Goal: Task Accomplishment & Management: Complete application form

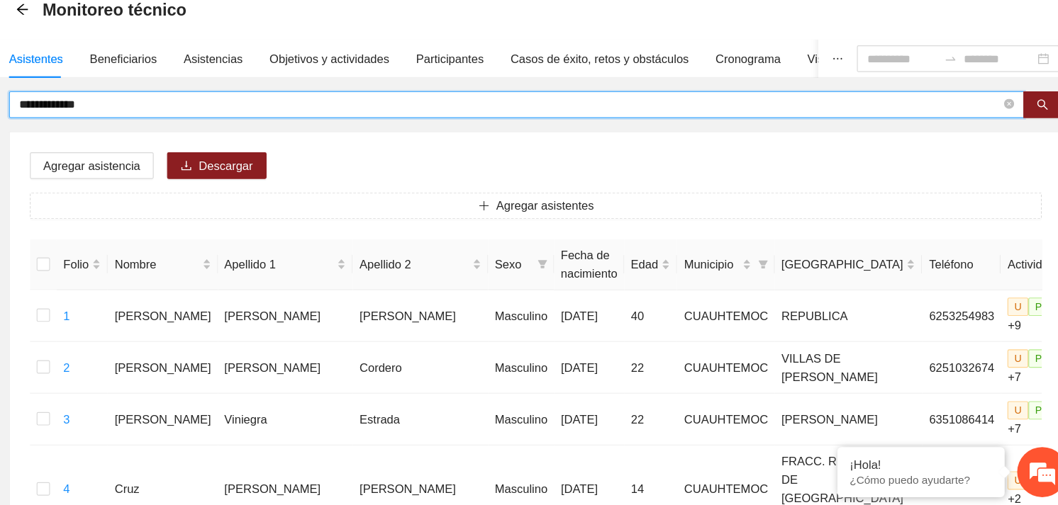
drag, startPoint x: 229, startPoint y: 164, endPoint x: 160, endPoint y: 161, distance: 69.6
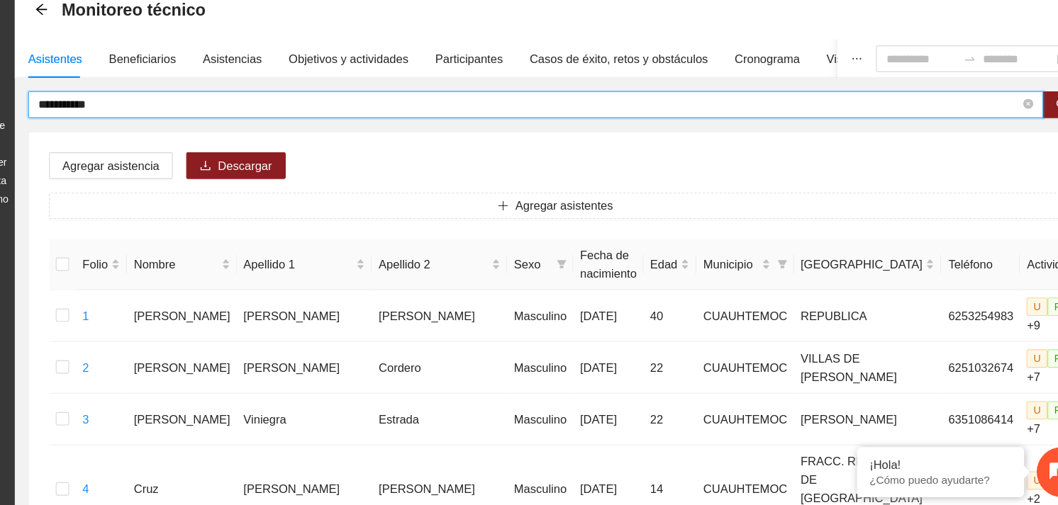
type input "**********"
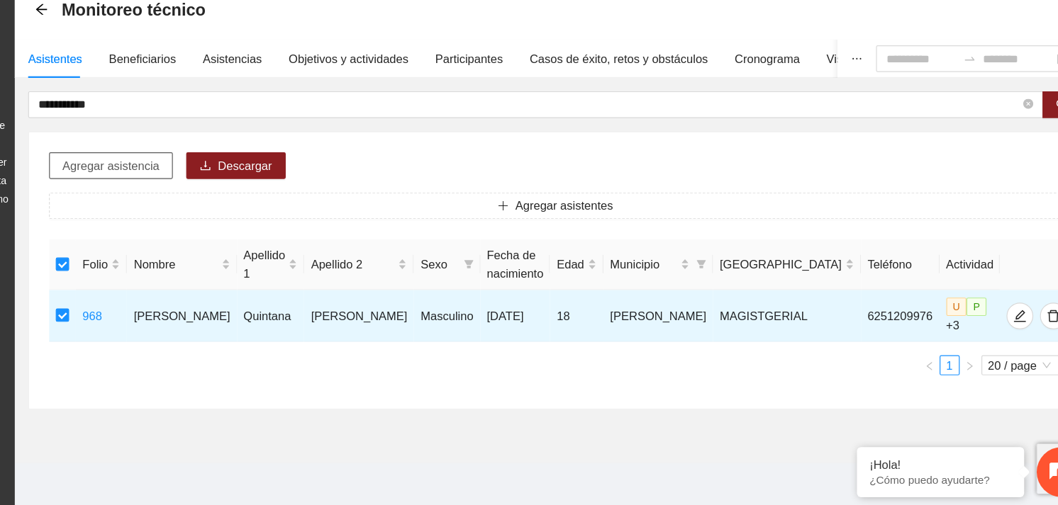
click at [241, 222] on span "Agregar asistencia" at bounding box center [223, 217] width 82 height 16
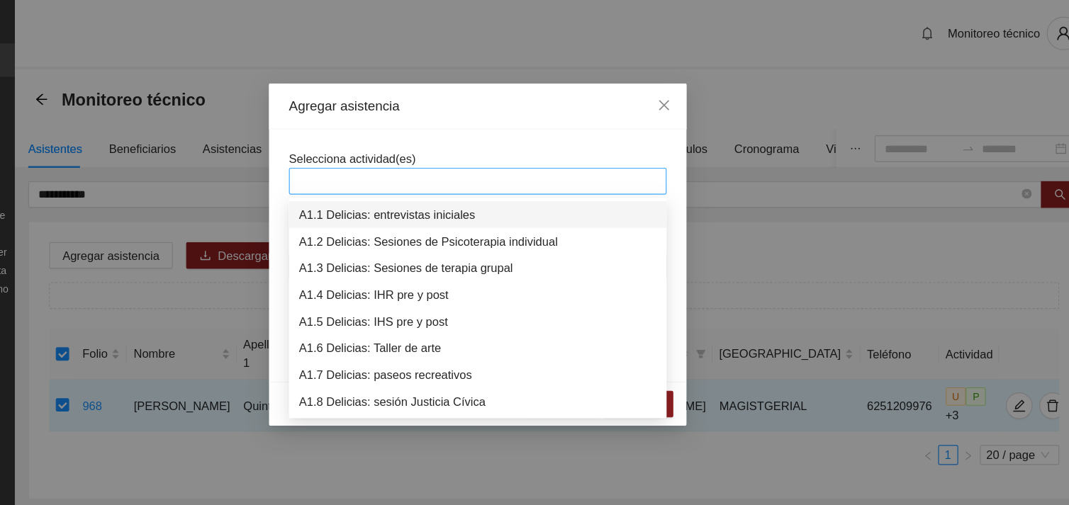
click at [464, 147] on div at bounding box center [534, 153] width 313 height 17
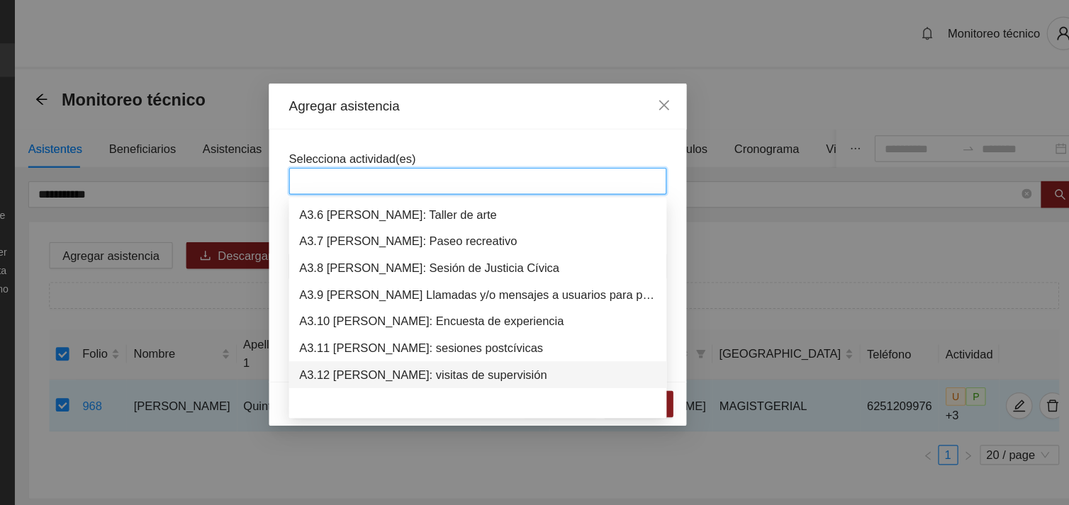
scroll to position [861, 0]
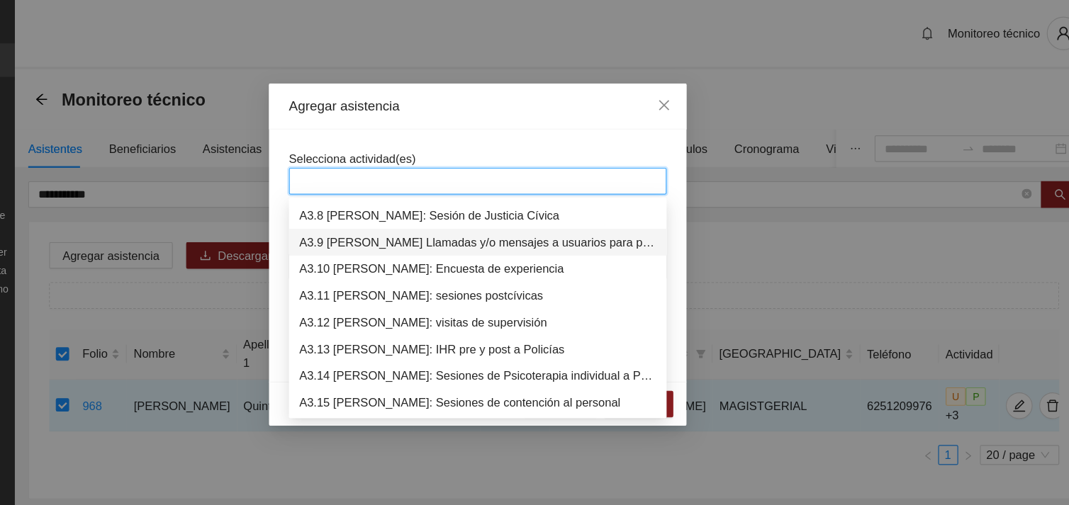
click at [479, 209] on div "A3.9 [PERSON_NAME] Llamadas y/o mensajes a usuarios para programación, seguimie…" at bounding box center [534, 206] width 303 height 16
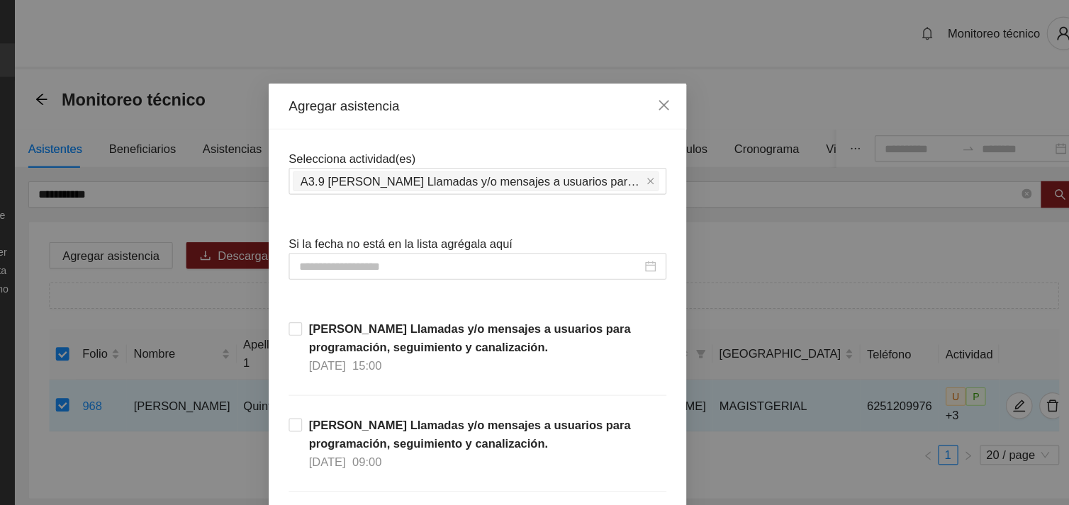
click at [510, 131] on div "Selecciona actividad(es) A3.9 [PERSON_NAME] Llamadas y/o mensajes a usuarios pa…" at bounding box center [534, 146] width 320 height 38
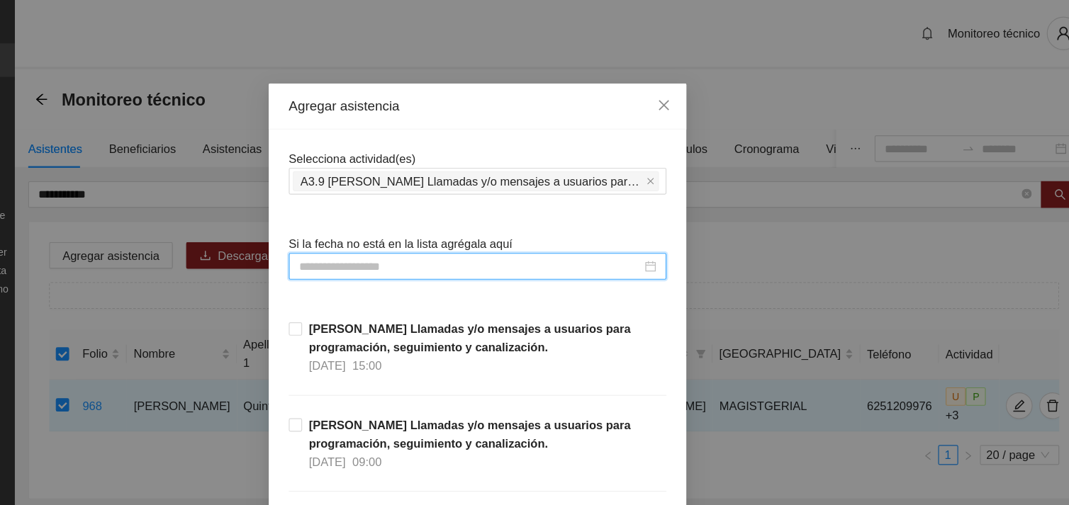
click at [467, 230] on input at bounding box center [528, 226] width 291 height 16
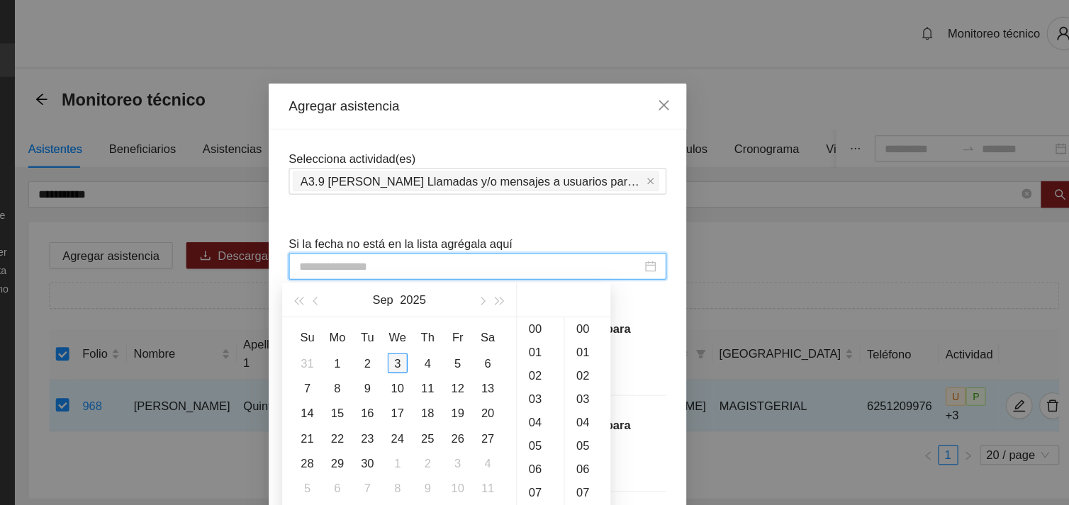
click at [466, 310] on div "3" at bounding box center [466, 308] width 17 height 17
click at [622, 289] on div "27" at bounding box center [627, 297] width 39 height 20
type input "**********"
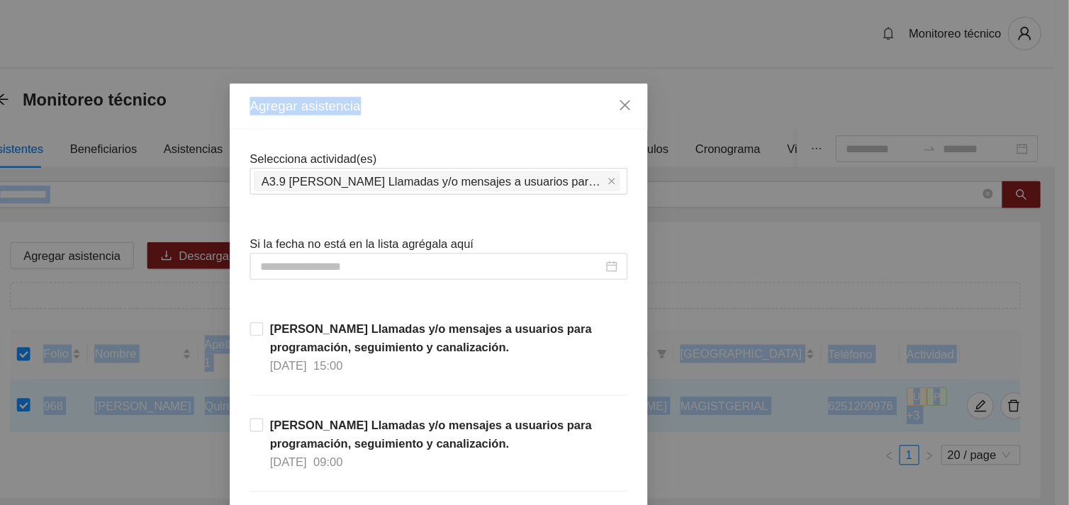
drag, startPoint x: 1035, startPoint y: 57, endPoint x: 1071, endPoint y: 141, distance: 91.1
click at [1057, 141] on html "**********" at bounding box center [534, 252] width 1069 height 505
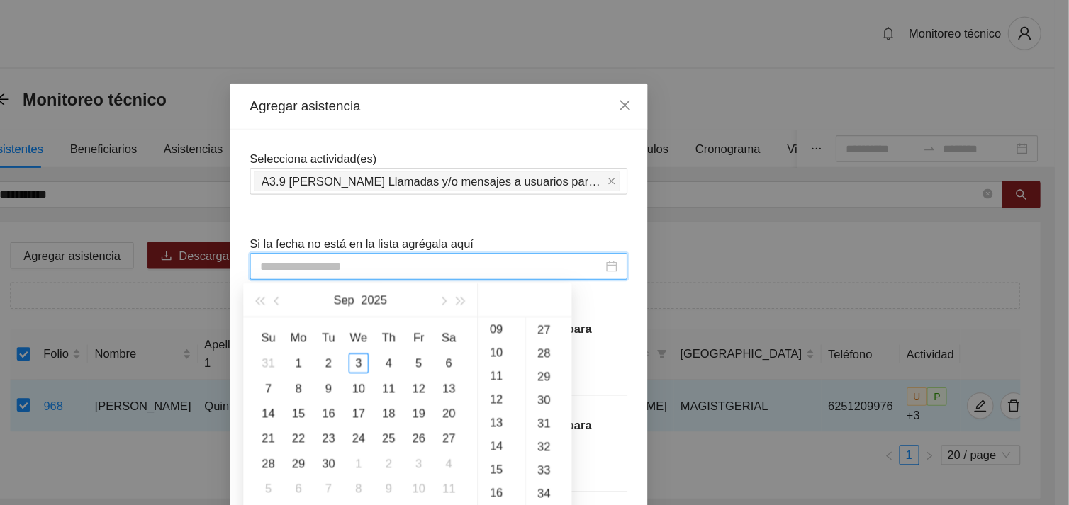
click at [583, 222] on input at bounding box center [528, 226] width 291 height 16
click at [466, 304] on div "3" at bounding box center [466, 308] width 17 height 17
click at [622, 300] on div "27" at bounding box center [627, 298] width 39 height 20
type input "**********"
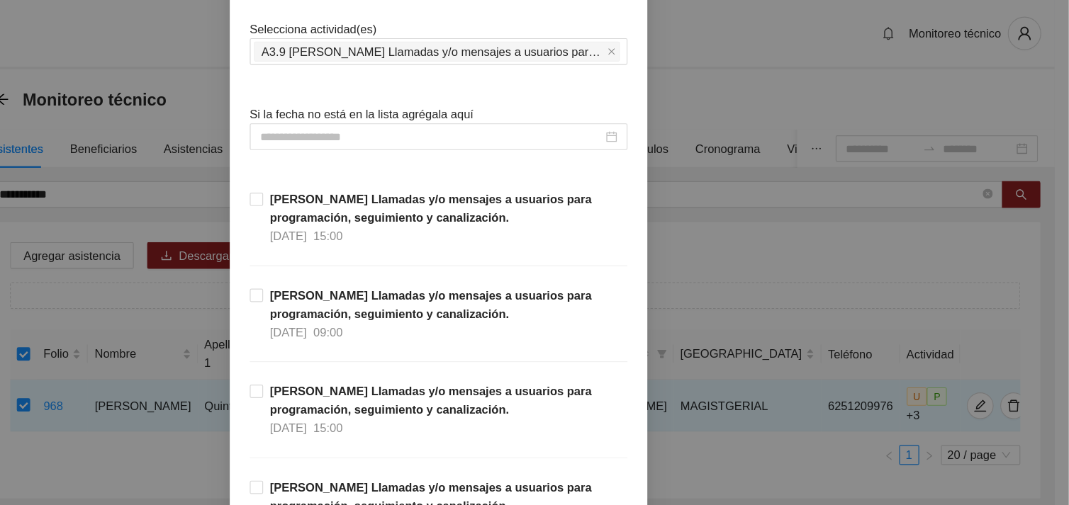
scroll to position [67, 0]
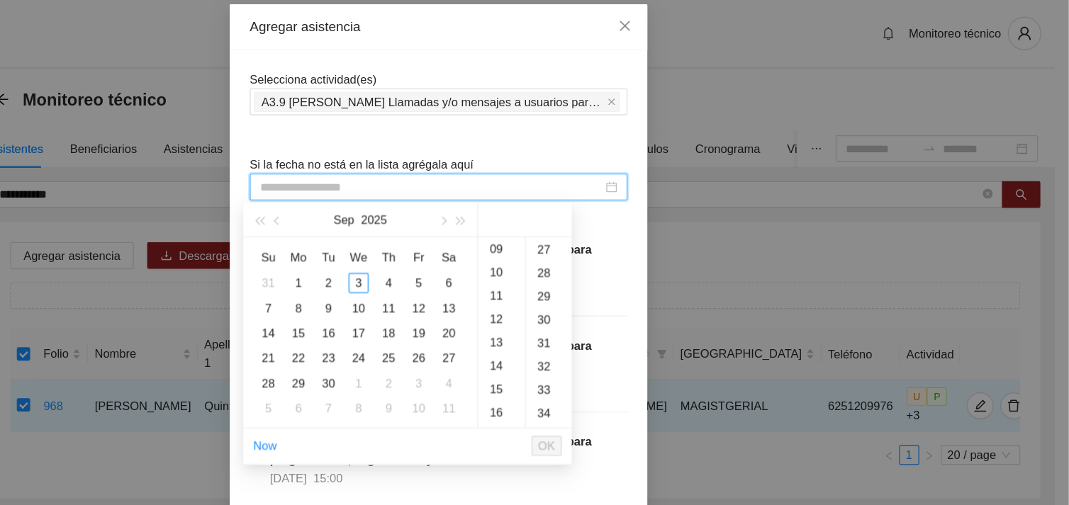
click at [542, 161] on input at bounding box center [528, 159] width 291 height 16
click at [464, 239] on div "3" at bounding box center [466, 240] width 17 height 17
click at [581, 206] on div "09" at bounding box center [588, 211] width 40 height 20
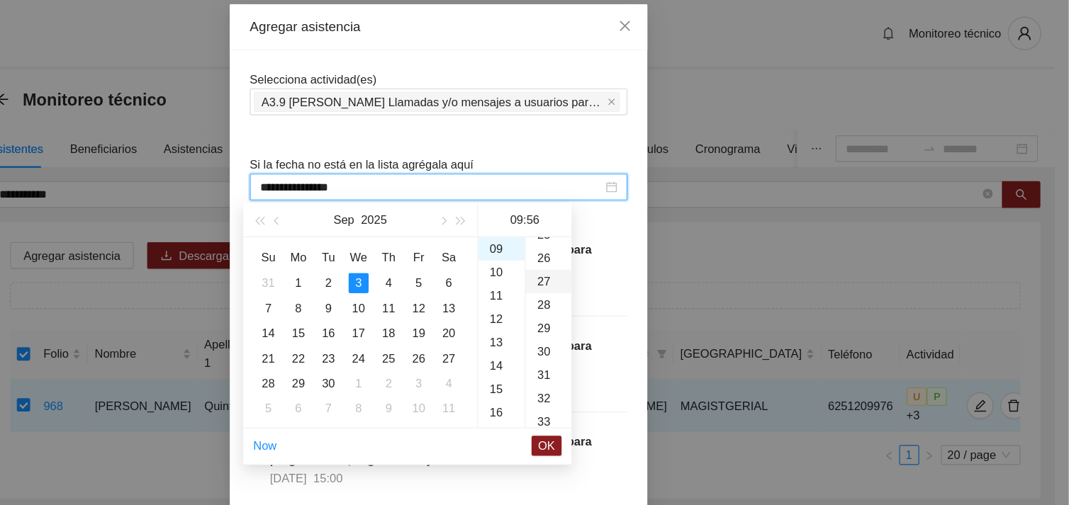
click at [619, 240] on div "27" at bounding box center [627, 239] width 39 height 20
type input "**********"
click at [626, 375] on span "OK" at bounding box center [626, 379] width 14 height 16
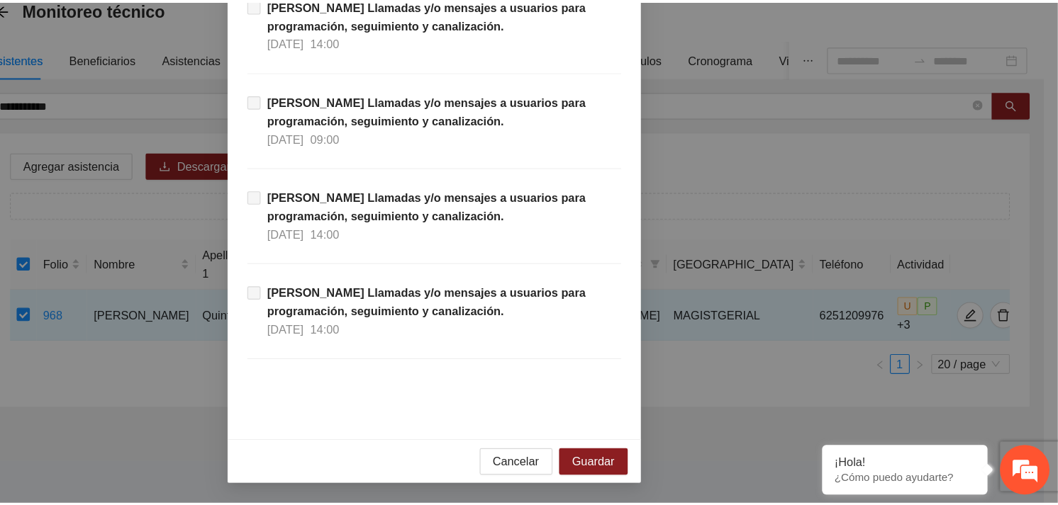
scroll to position [0, 0]
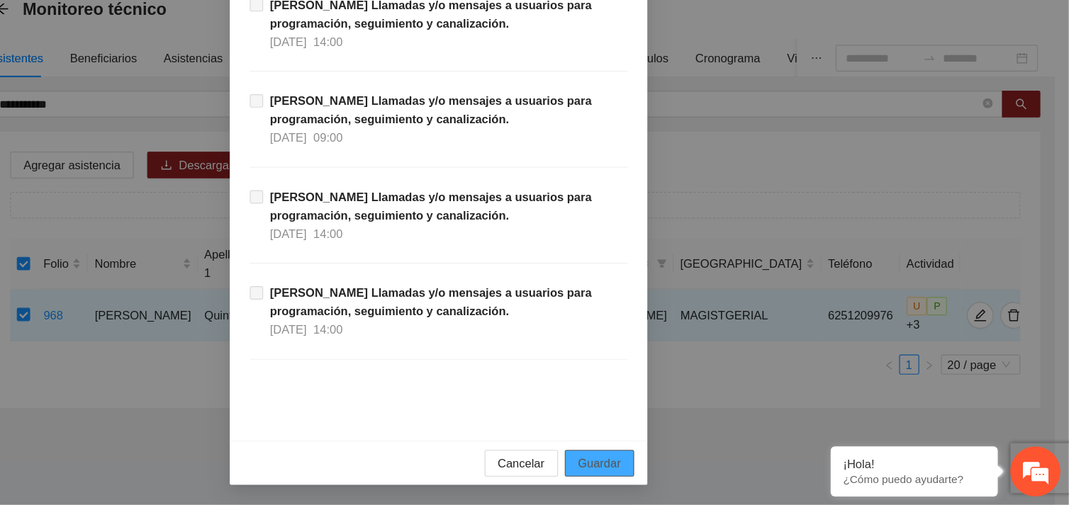
click at [674, 470] on span "Guardar" at bounding box center [671, 470] width 36 height 16
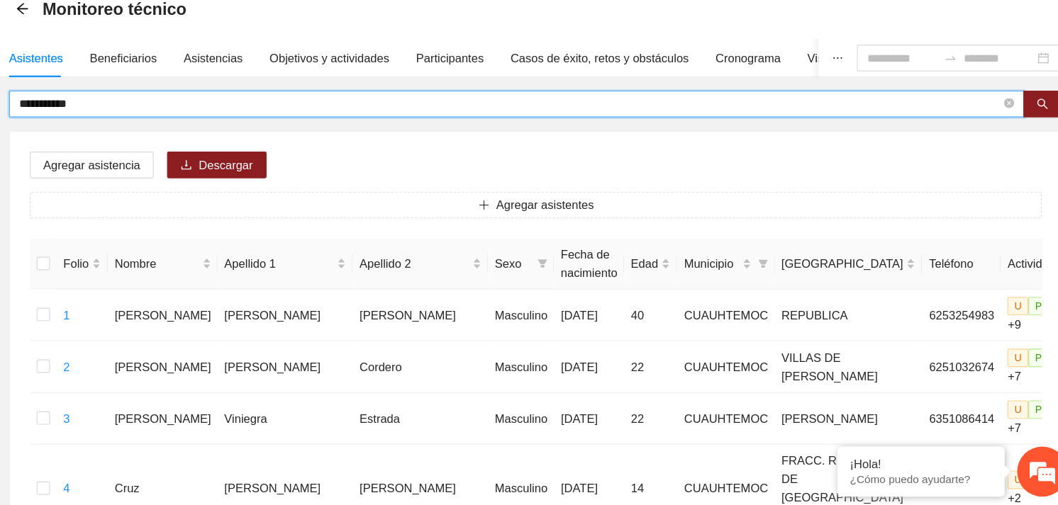
drag, startPoint x: 233, startPoint y: 162, endPoint x: 157, endPoint y: 169, distance: 76.2
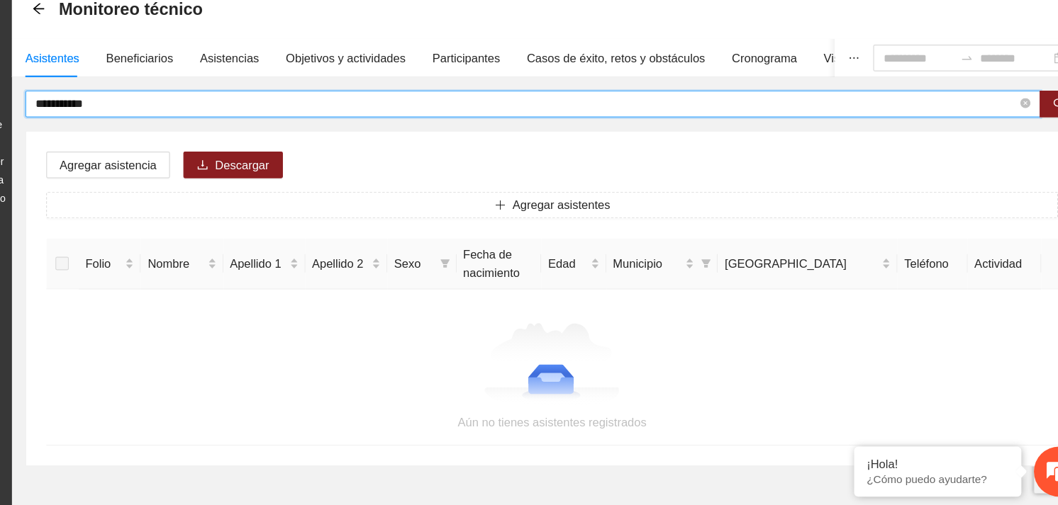
click at [174, 164] on input "**********" at bounding box center [578, 165] width 832 height 16
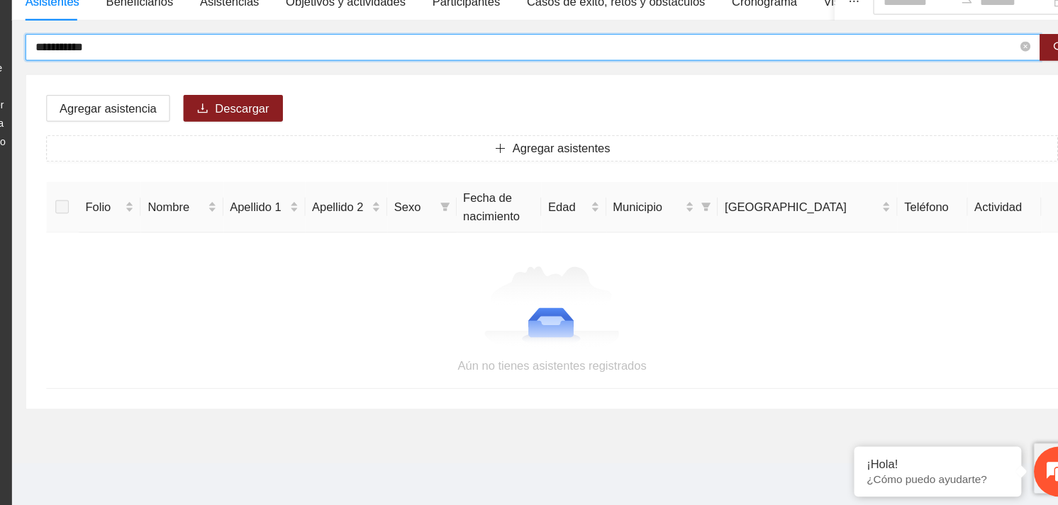
scroll to position [52, 0]
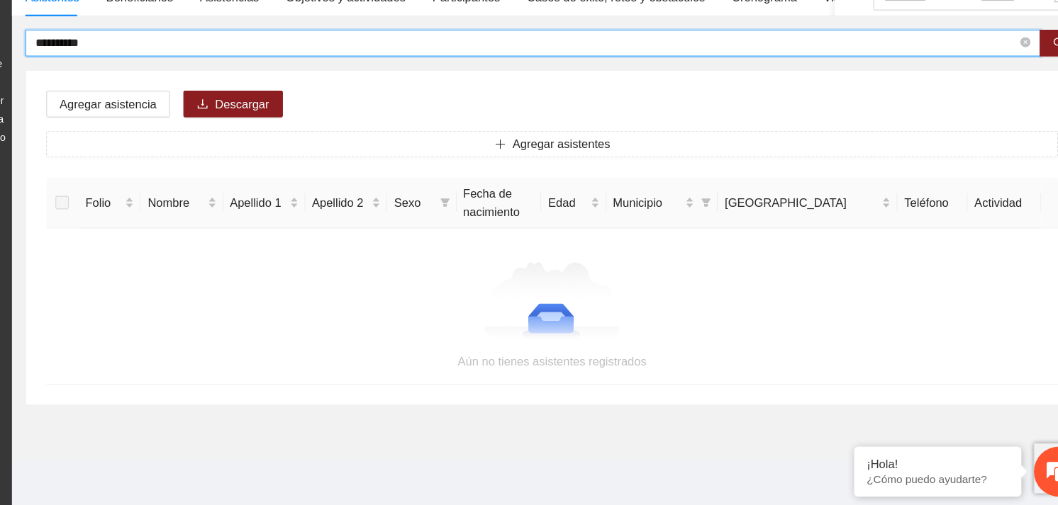
type input "**********"
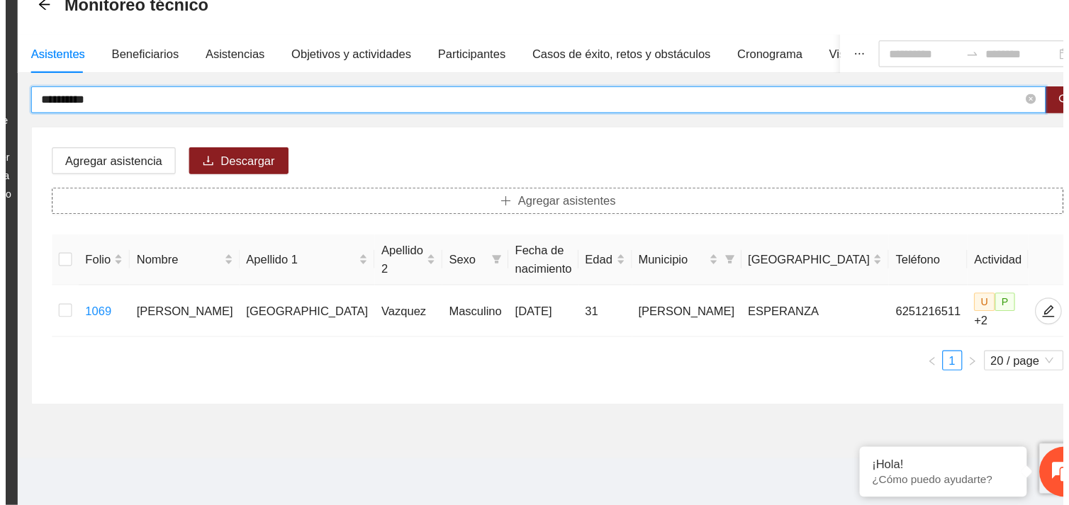
scroll to position [0, 0]
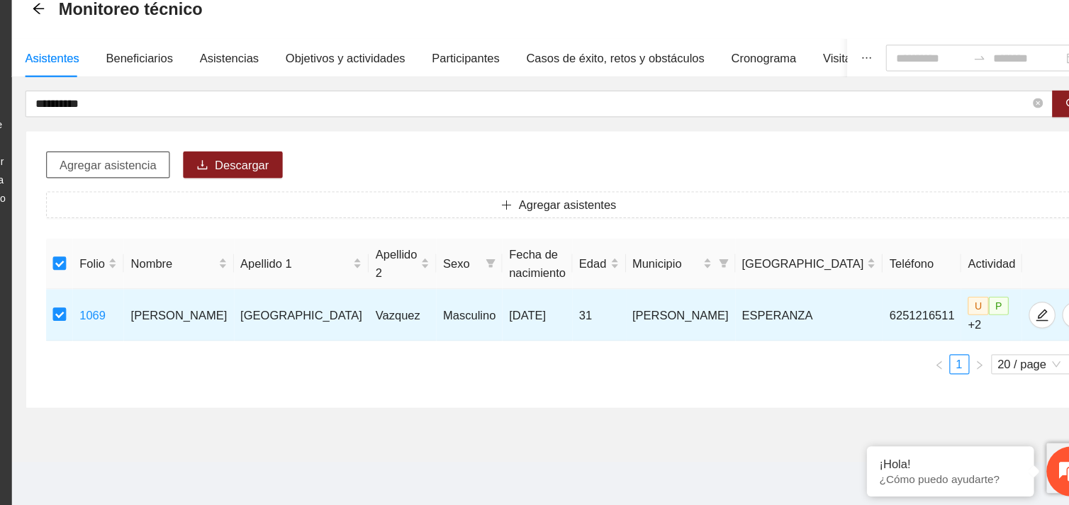
click at [233, 215] on span "Agregar asistencia" at bounding box center [223, 217] width 82 height 16
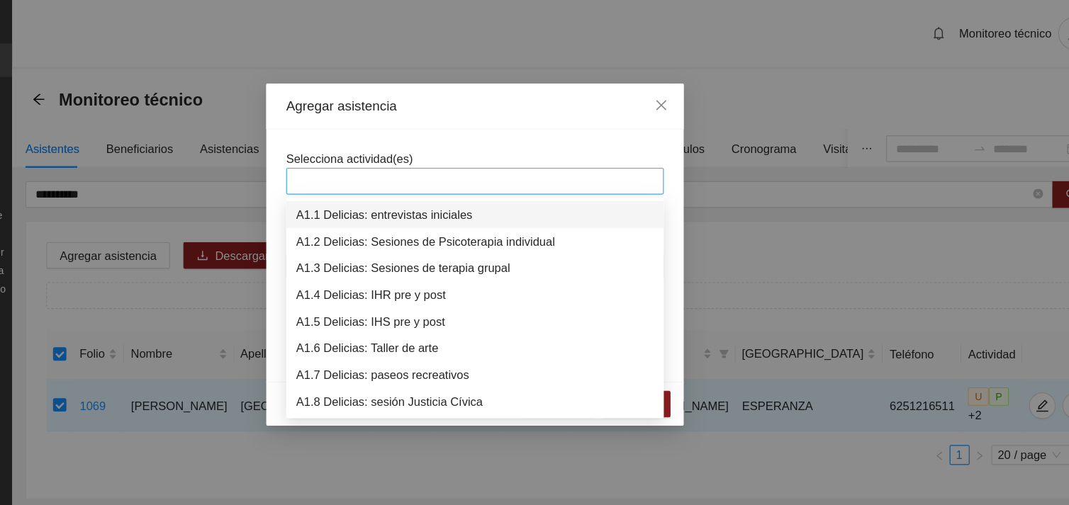
click at [444, 148] on div at bounding box center [534, 153] width 313 height 17
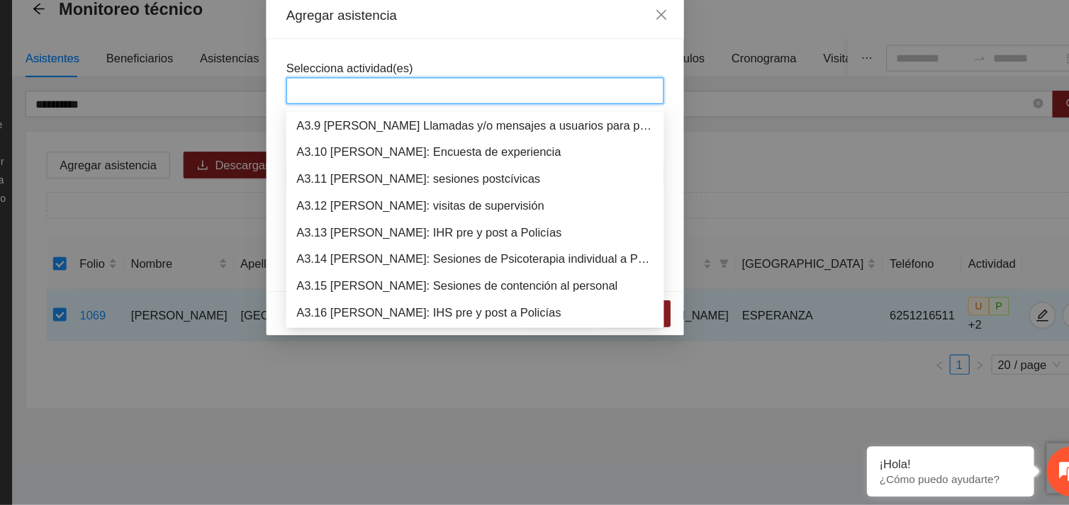
scroll to position [861, 0]
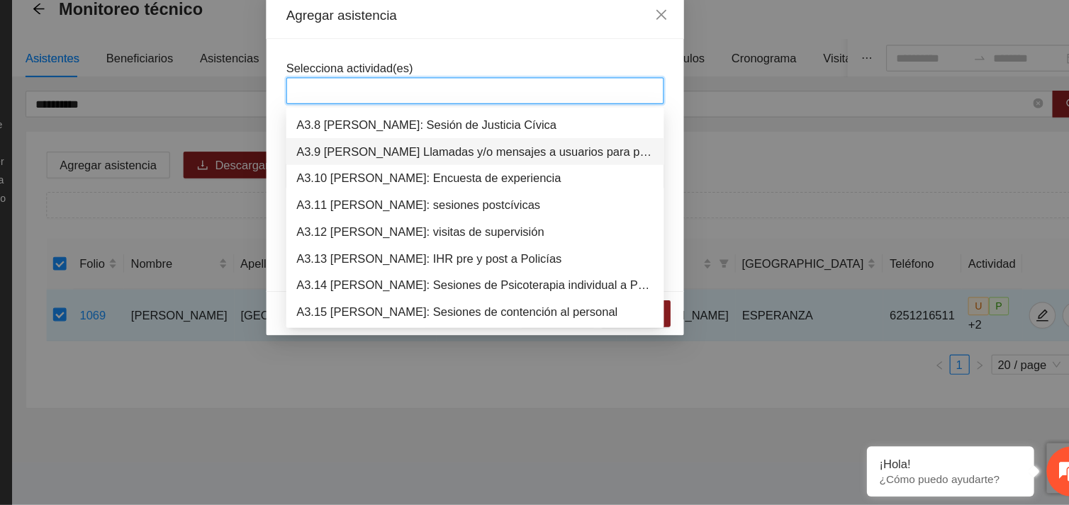
click at [522, 199] on div "A3.9 [PERSON_NAME] Llamadas y/o mensajes a usuarios para programación, seguimie…" at bounding box center [534, 206] width 303 height 16
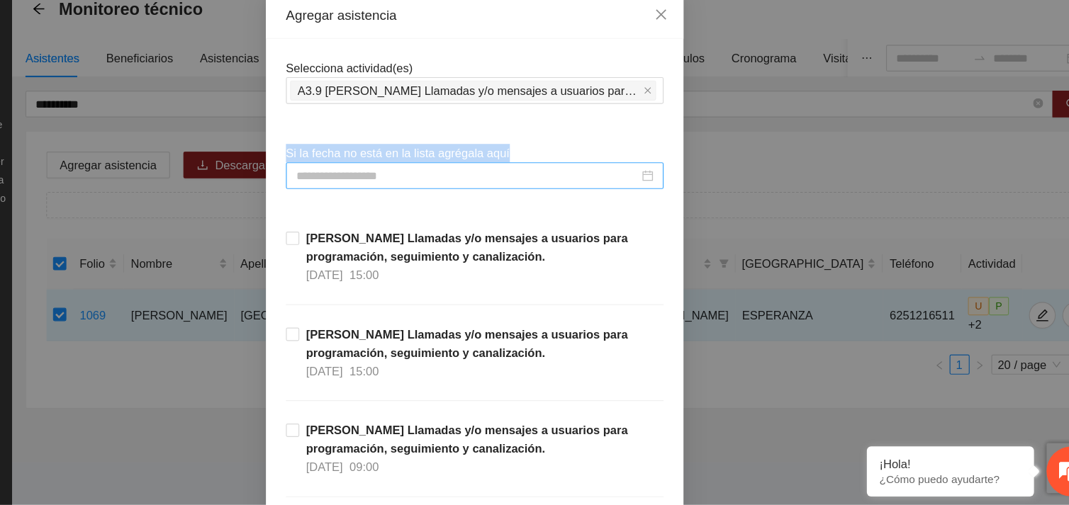
drag, startPoint x: 569, startPoint y: 128, endPoint x: 483, endPoint y: 223, distance: 127.5
click at [483, 223] on input at bounding box center [528, 226] width 291 height 16
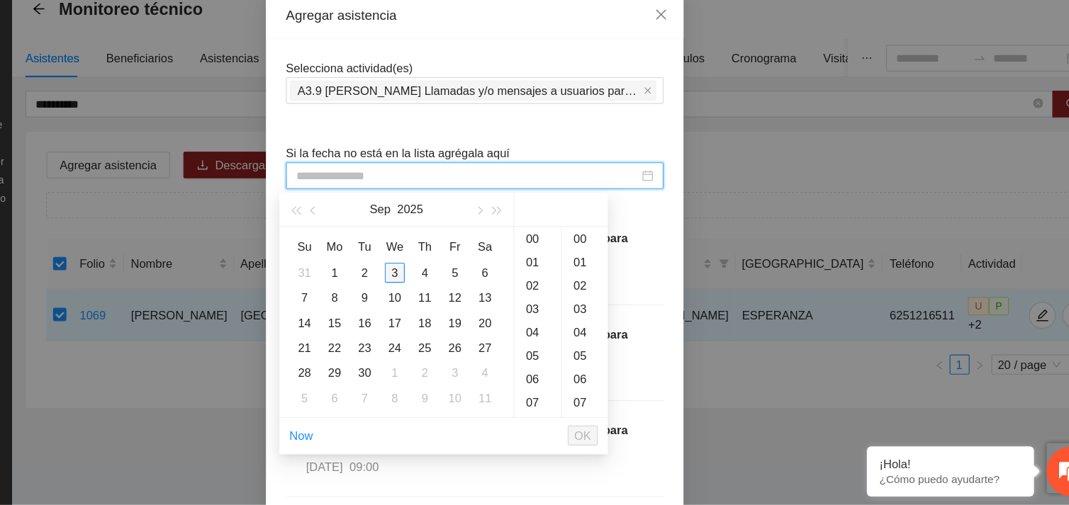
click at [461, 310] on div "3" at bounding box center [466, 308] width 17 height 17
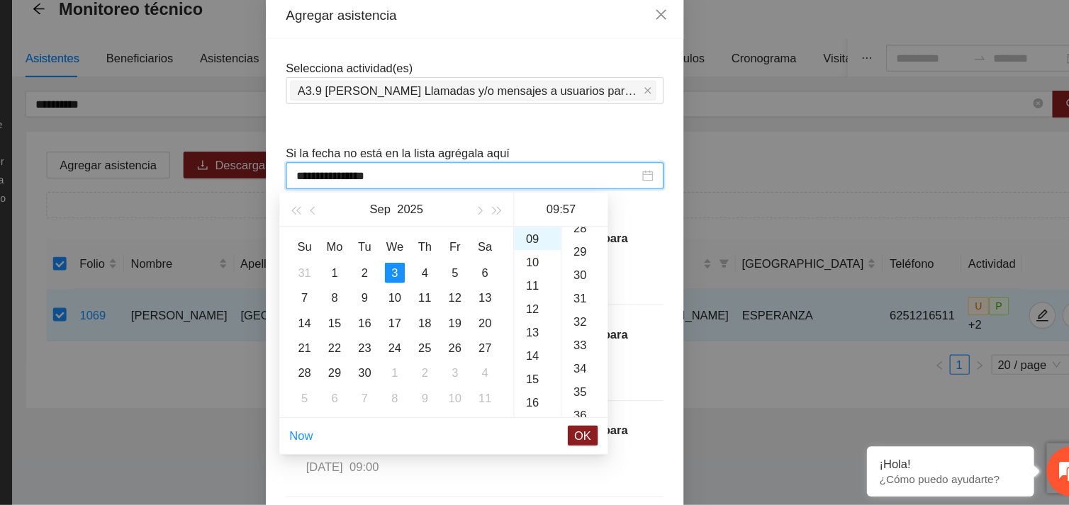
scroll to position [543, 0]
click at [623, 292] on div "28" at bounding box center [627, 292] width 39 height 20
type input "**********"
click at [622, 447] on span "OK" at bounding box center [626, 447] width 14 height 16
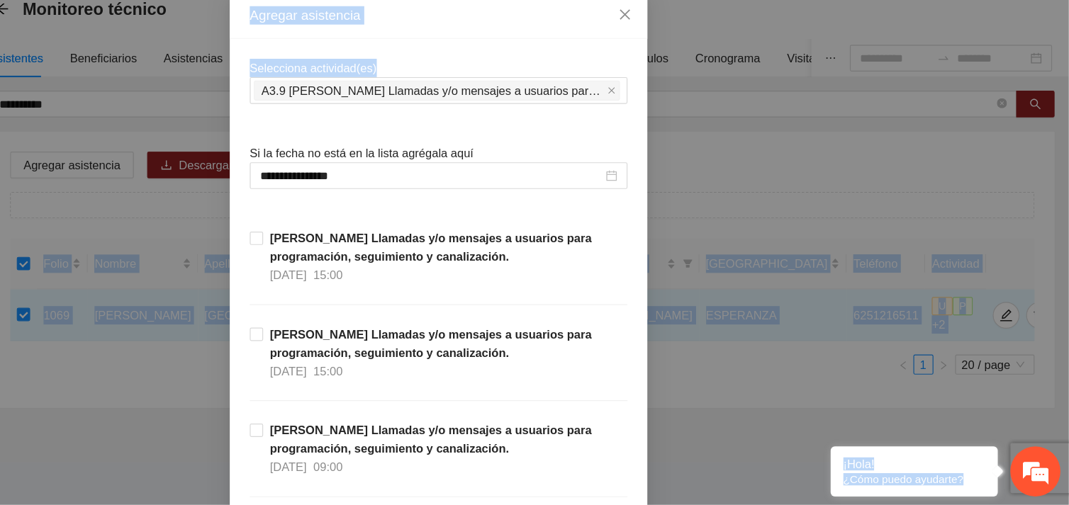
drag, startPoint x: 1037, startPoint y: 131, endPoint x: 1071, endPoint y: 211, distance: 87.0
click at [1057, 211] on html "**********" at bounding box center [534, 252] width 1069 height 505
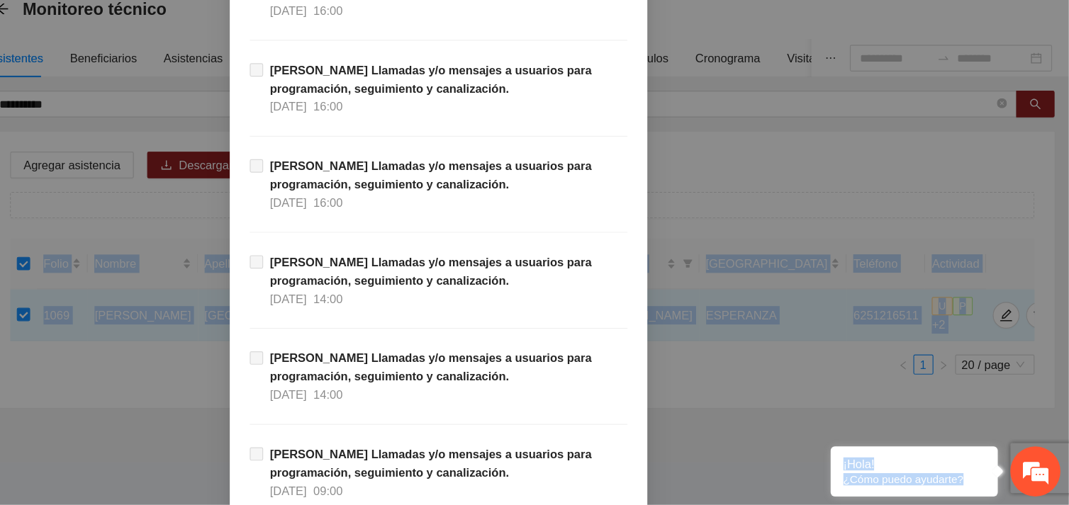
scroll to position [16101, 0]
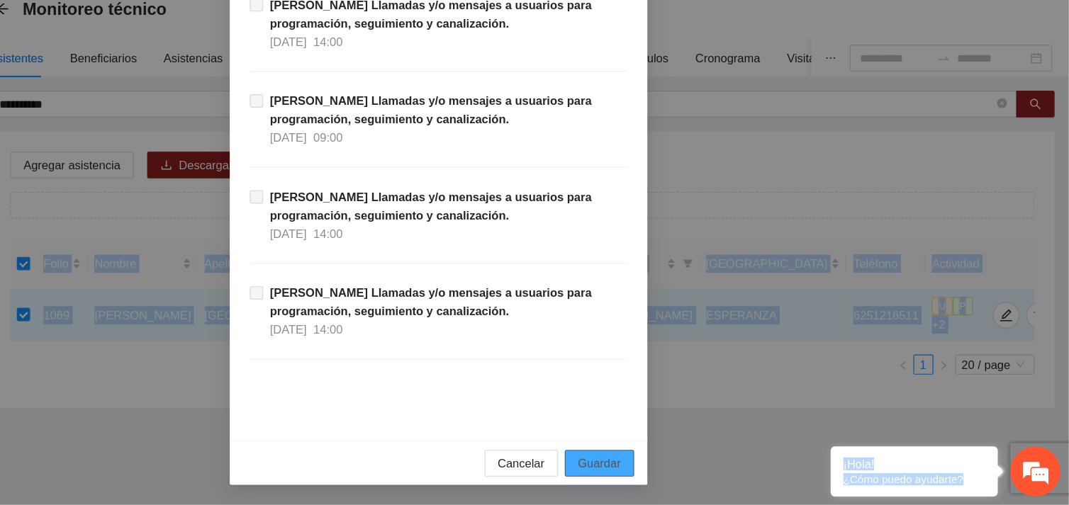
click at [680, 471] on span "Guardar" at bounding box center [671, 470] width 36 height 16
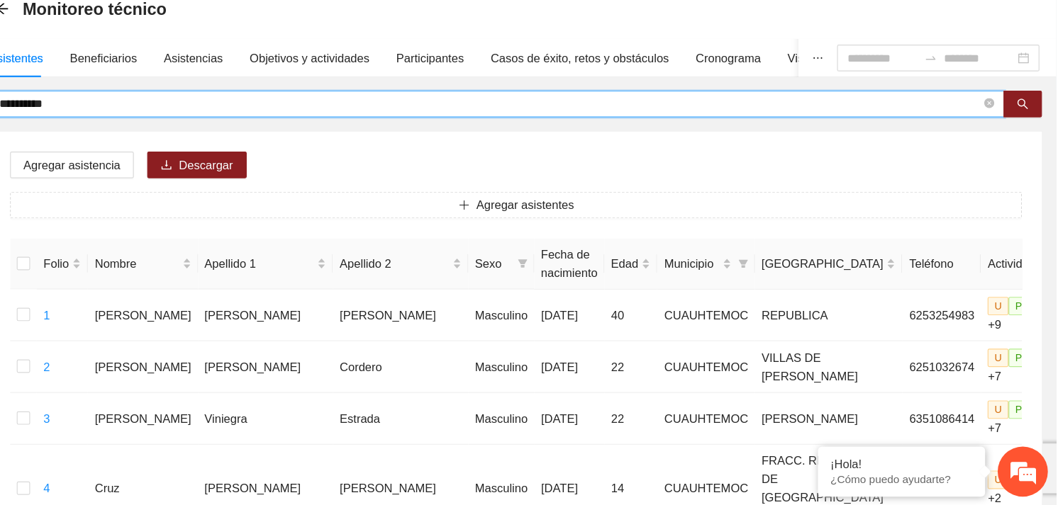
click at [322, 169] on input "**********" at bounding box center [578, 165] width 832 height 16
type input "*"
type input "**********"
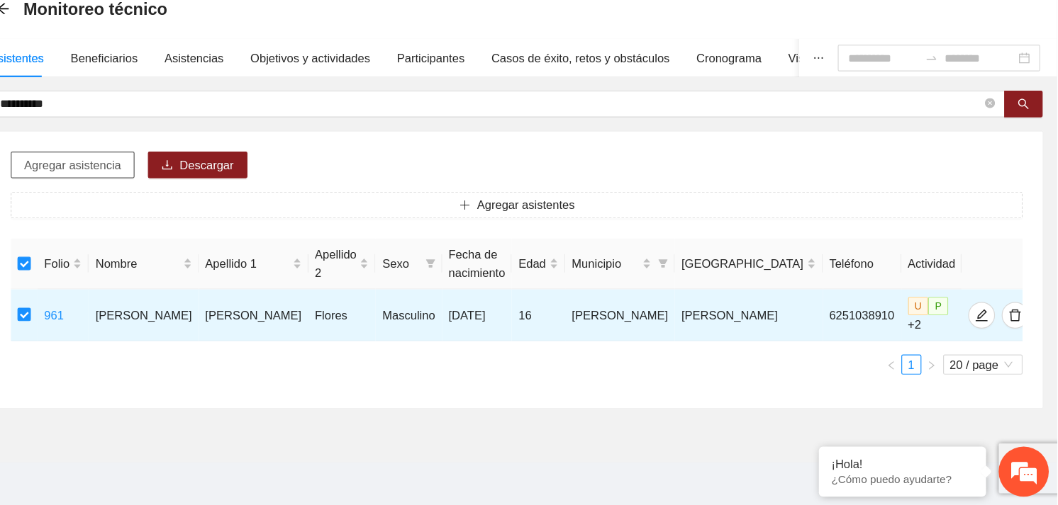
click at [242, 215] on span "Agregar asistencia" at bounding box center [223, 217] width 82 height 16
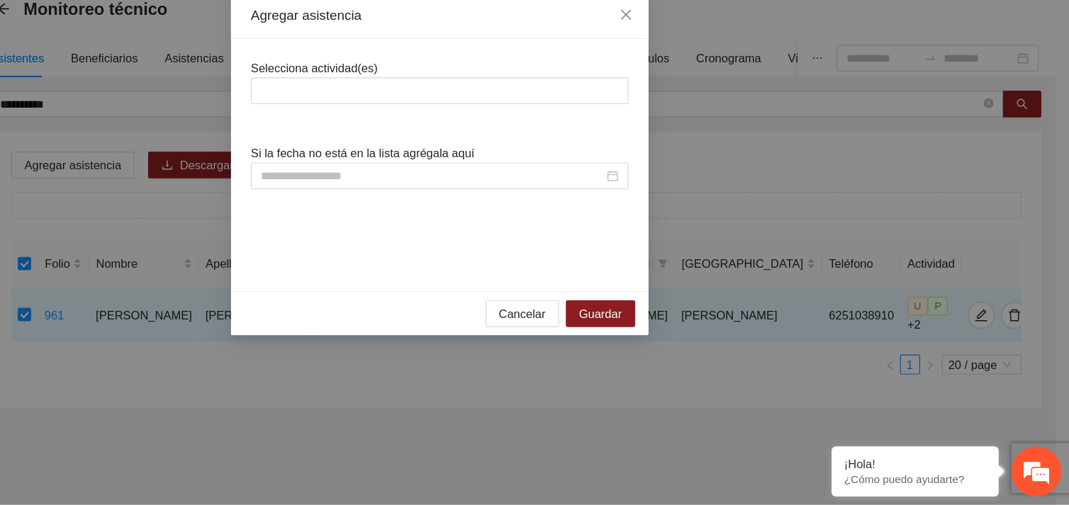
scroll to position [0, 0]
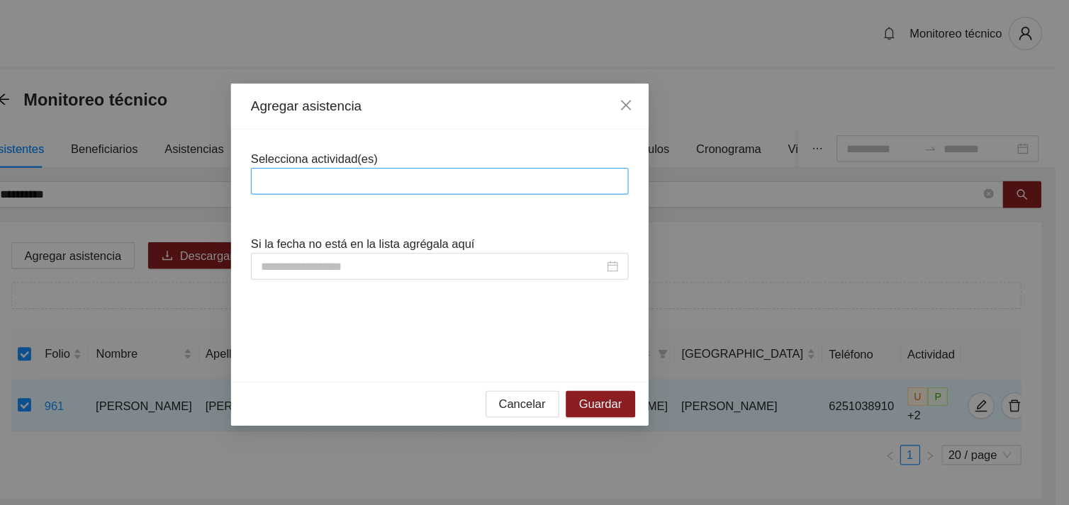
click at [424, 149] on div at bounding box center [534, 153] width 313 height 17
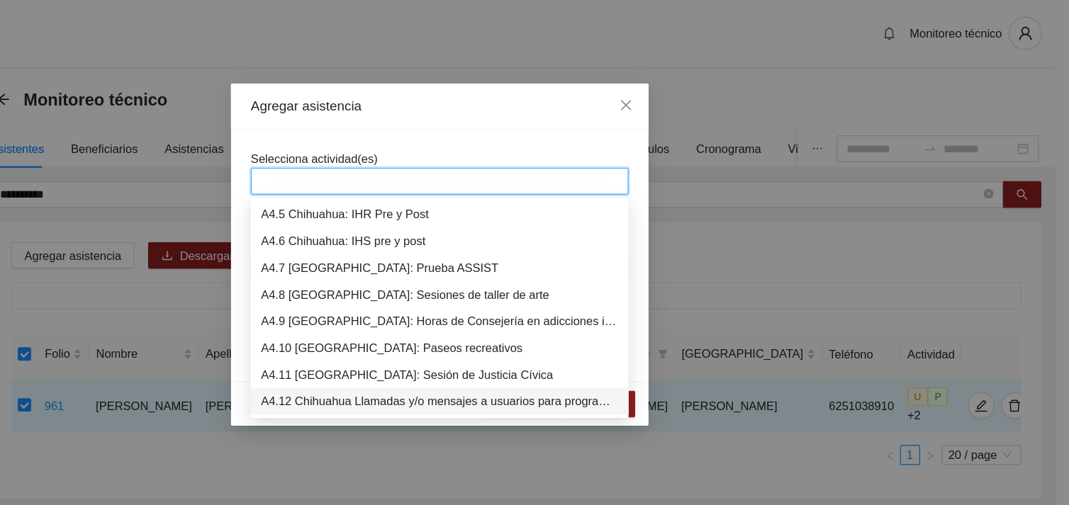
scroll to position [1180, 0]
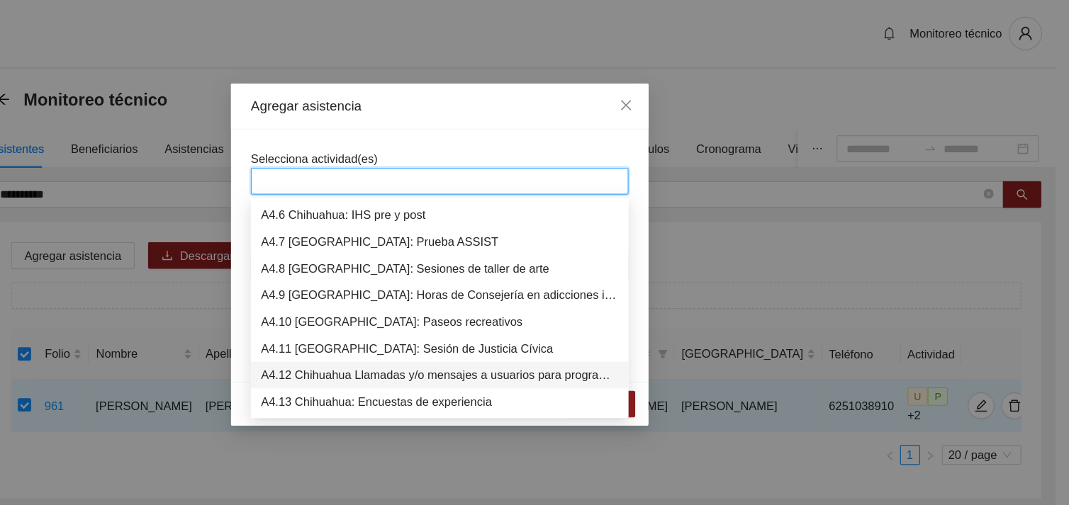
click at [486, 316] on div "A4.12 Chihuahua Llamadas y/o mensajes a usuarios para programación, seguimiento…" at bounding box center [534, 319] width 303 height 16
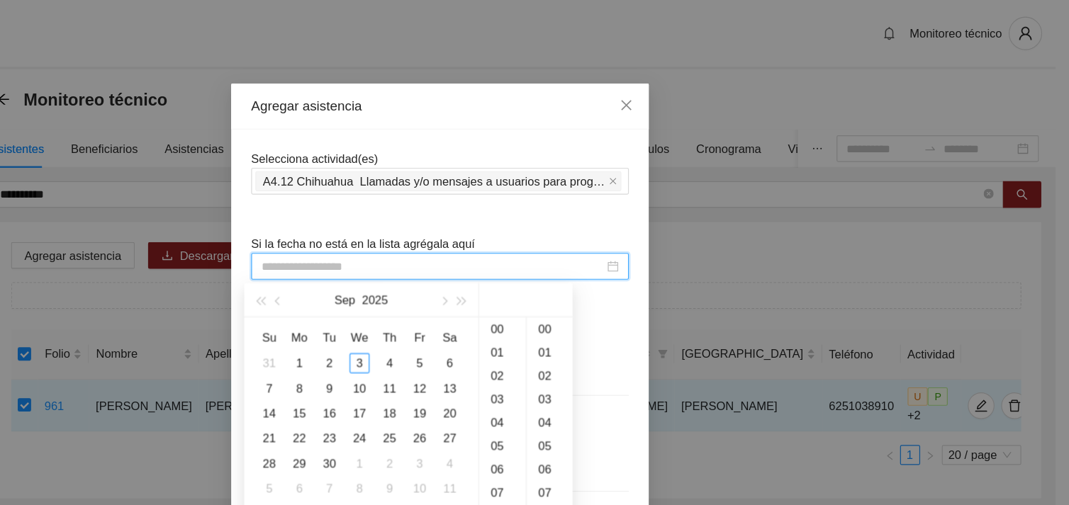
click at [465, 223] on input at bounding box center [528, 226] width 291 height 16
click at [462, 306] on div "3" at bounding box center [466, 308] width 17 height 17
click at [625, 311] on div "29" at bounding box center [627, 313] width 39 height 20
type input "**********"
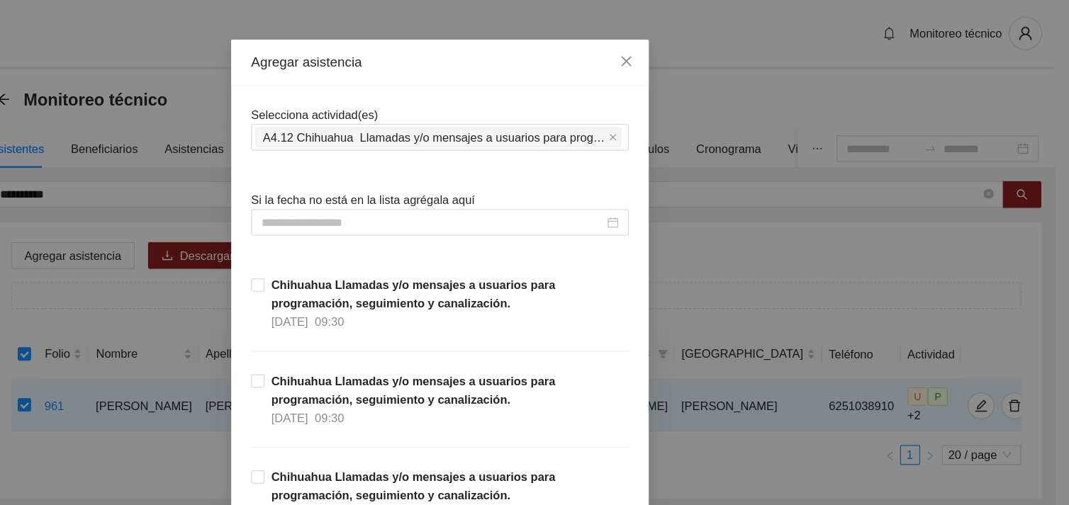
scroll to position [57, 0]
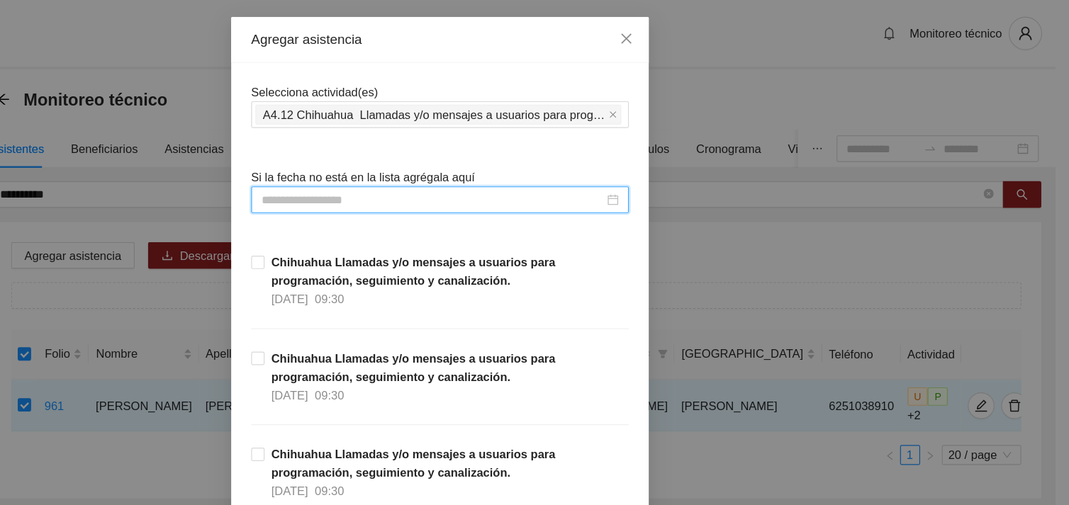
click at [532, 168] on input at bounding box center [528, 170] width 291 height 16
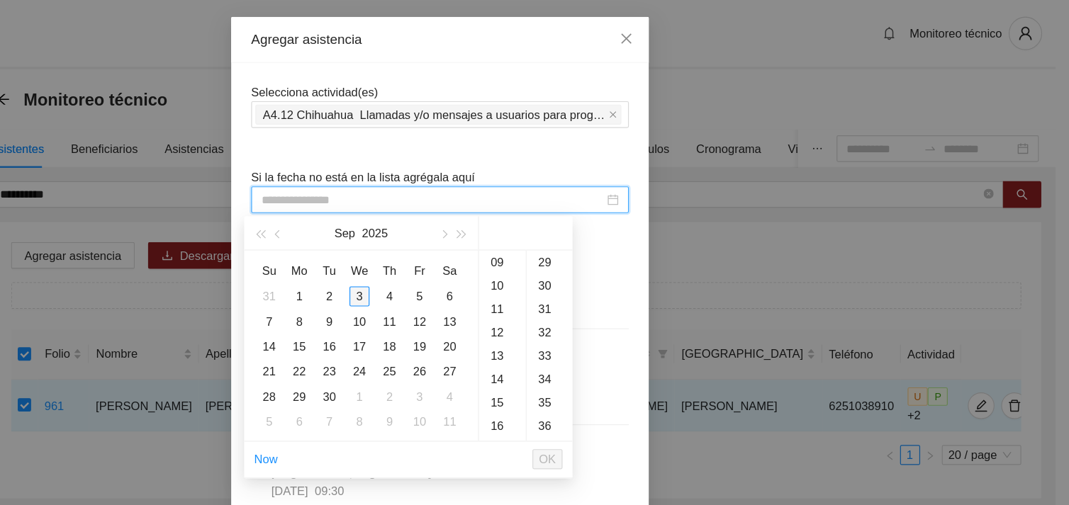
click at [467, 250] on div "3" at bounding box center [466, 251] width 17 height 17
click at [627, 357] on div "29" at bounding box center [627, 357] width 39 height 20
type input "**********"
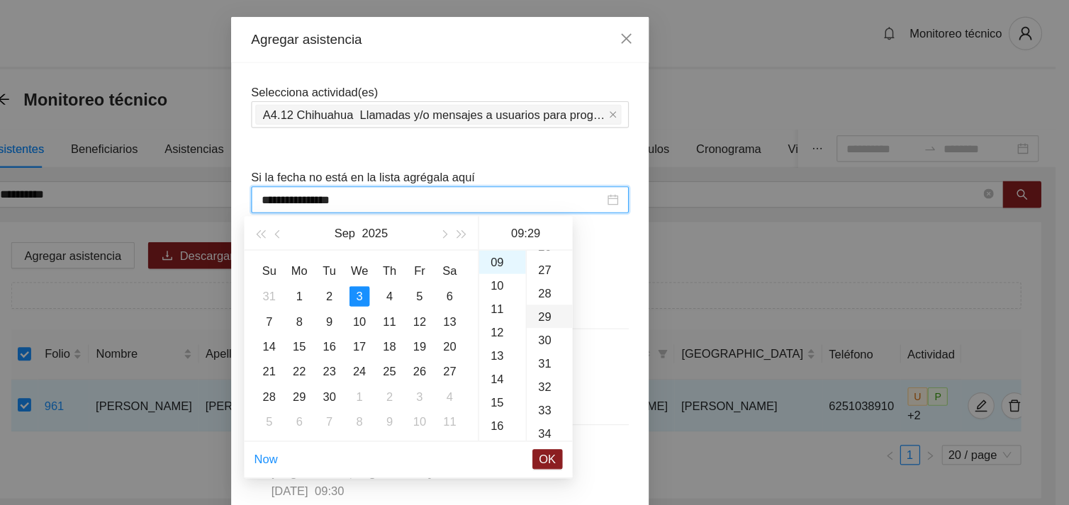
scroll to position [576, 0]
click at [625, 385] on span "OK" at bounding box center [626, 390] width 14 height 16
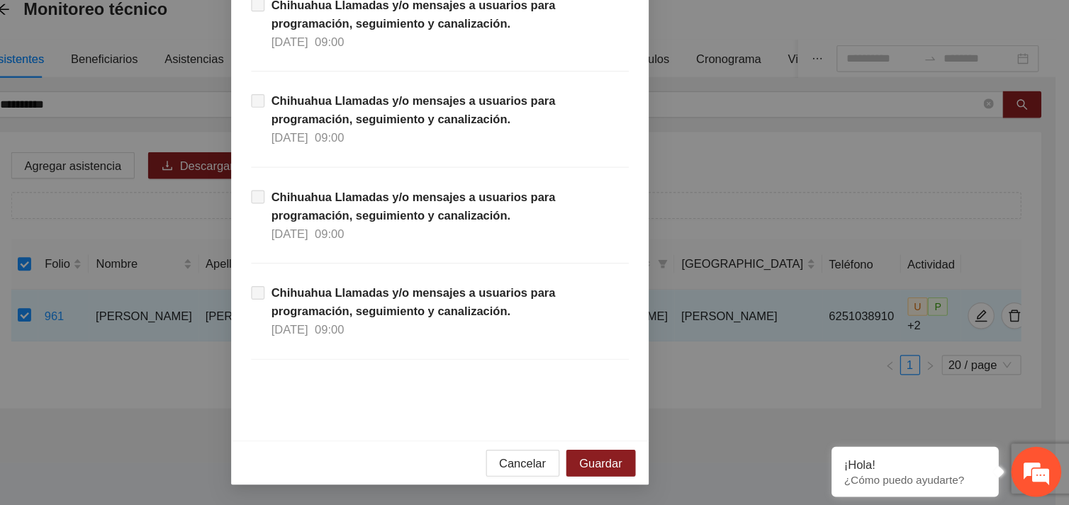
scroll to position [0, 0]
click at [677, 465] on span "Guardar" at bounding box center [671, 470] width 36 height 16
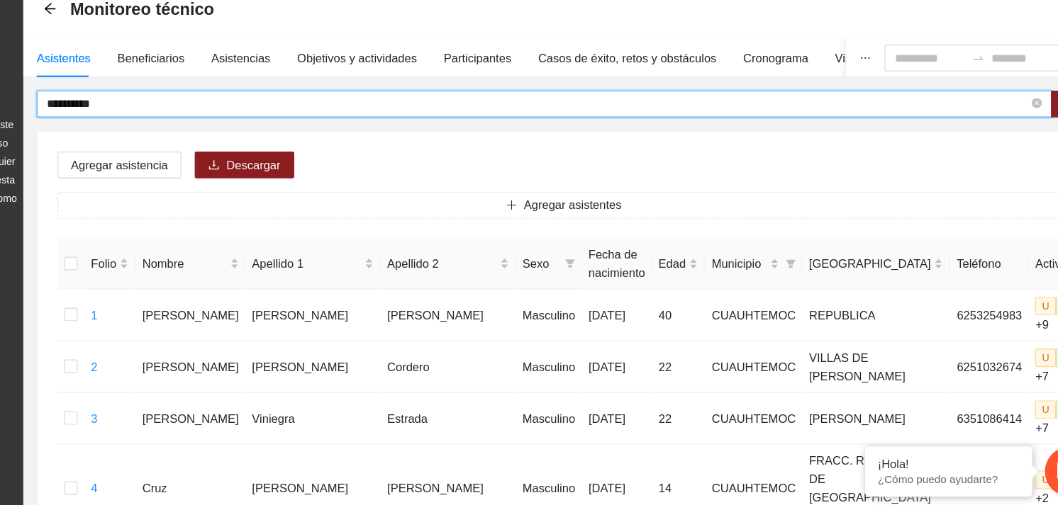
drag, startPoint x: 220, startPoint y: 162, endPoint x: 159, endPoint y: 164, distance: 61.0
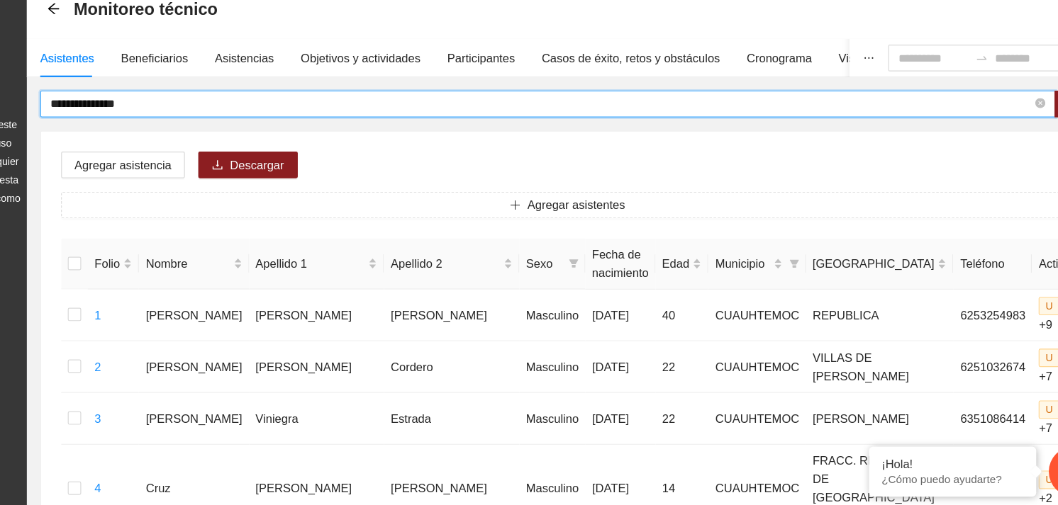
type input "**********"
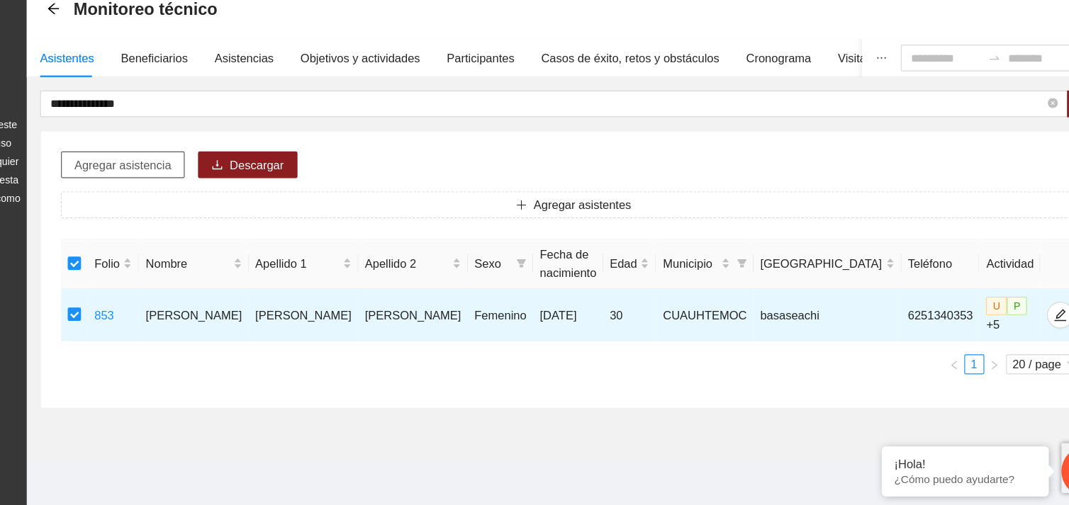
click at [224, 214] on span "Agregar asistencia" at bounding box center [223, 217] width 82 height 16
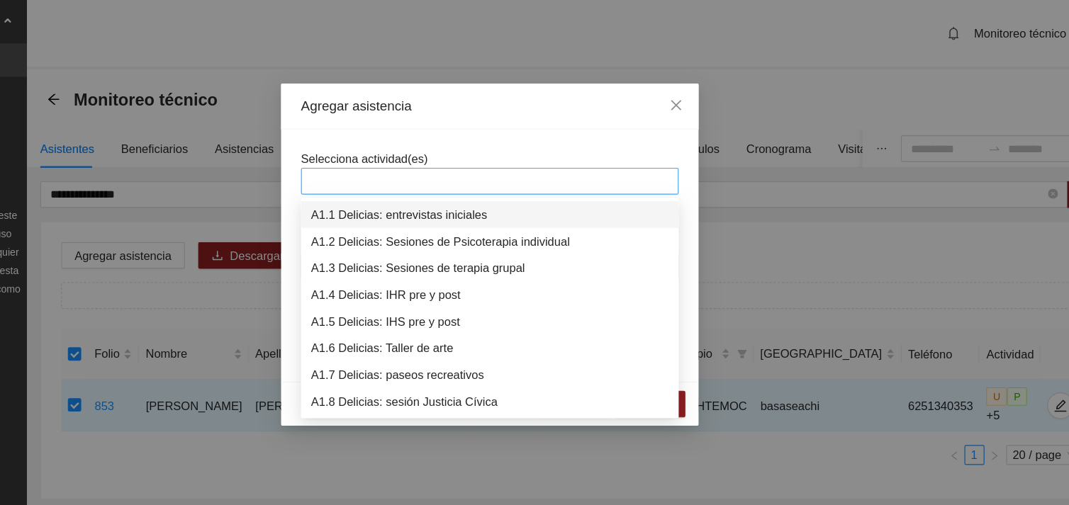
click at [426, 150] on div at bounding box center [534, 153] width 313 height 17
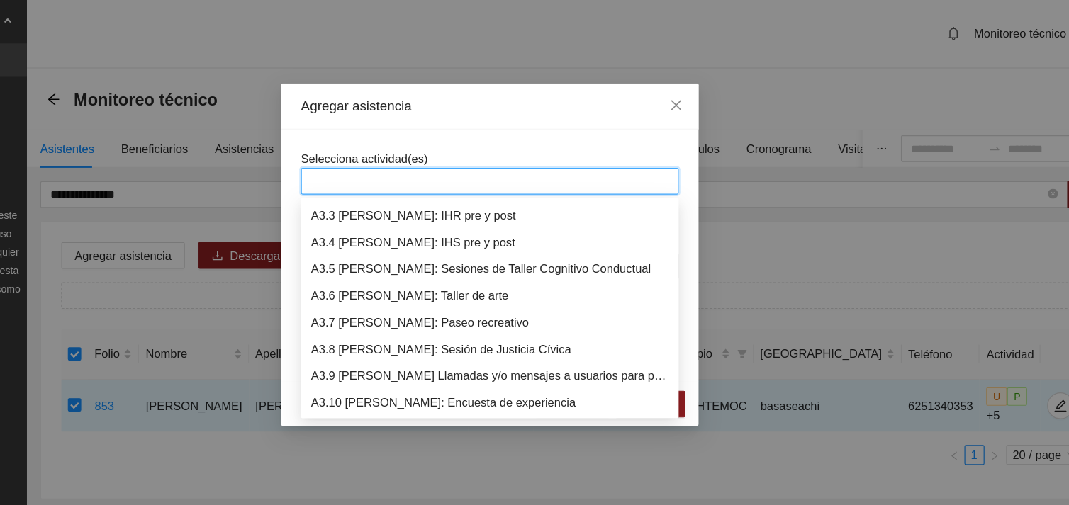
scroll to position [771, 0]
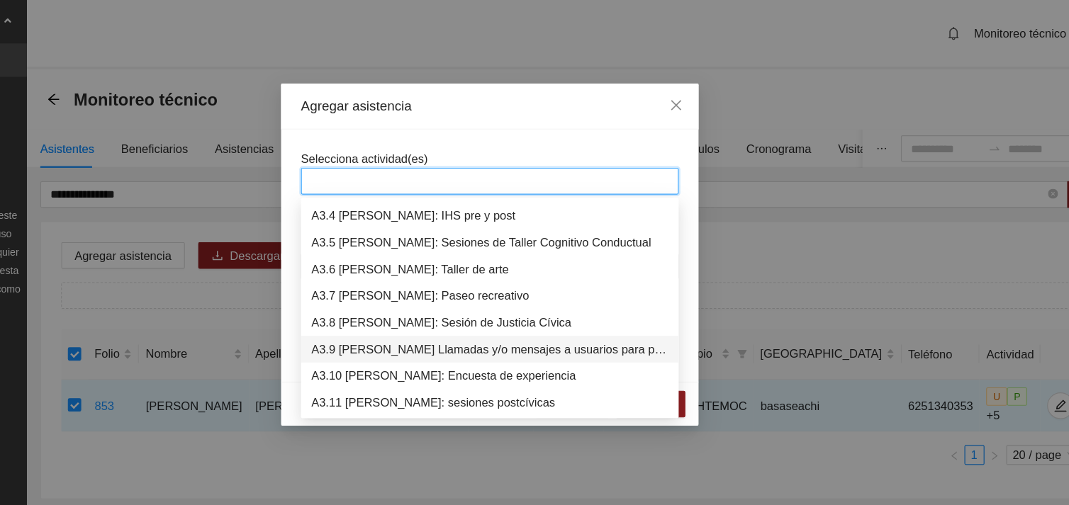
click at [497, 298] on div "A3.9 [PERSON_NAME] Llamadas y/o mensajes a usuarios para programación, seguimie…" at bounding box center [534, 297] width 303 height 16
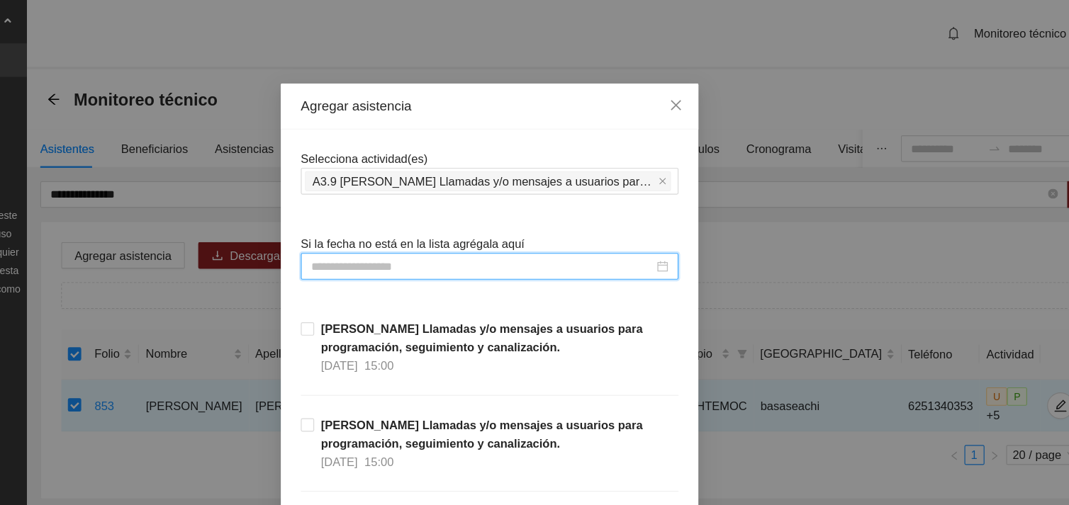
click at [444, 225] on input at bounding box center [528, 226] width 291 height 16
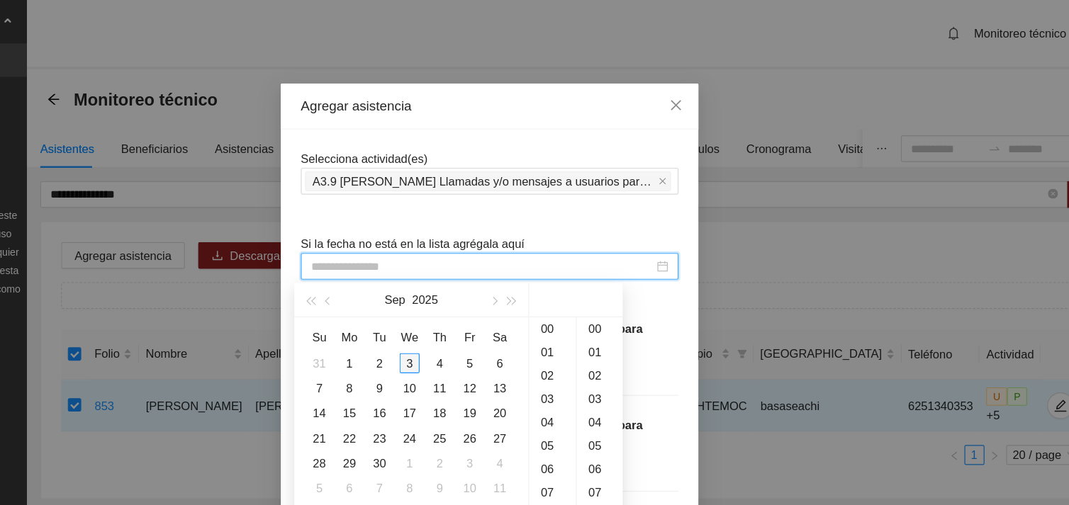
click at [462, 309] on div "3" at bounding box center [466, 308] width 17 height 17
click at [622, 319] on div "30" at bounding box center [627, 322] width 39 height 20
type input "**********"
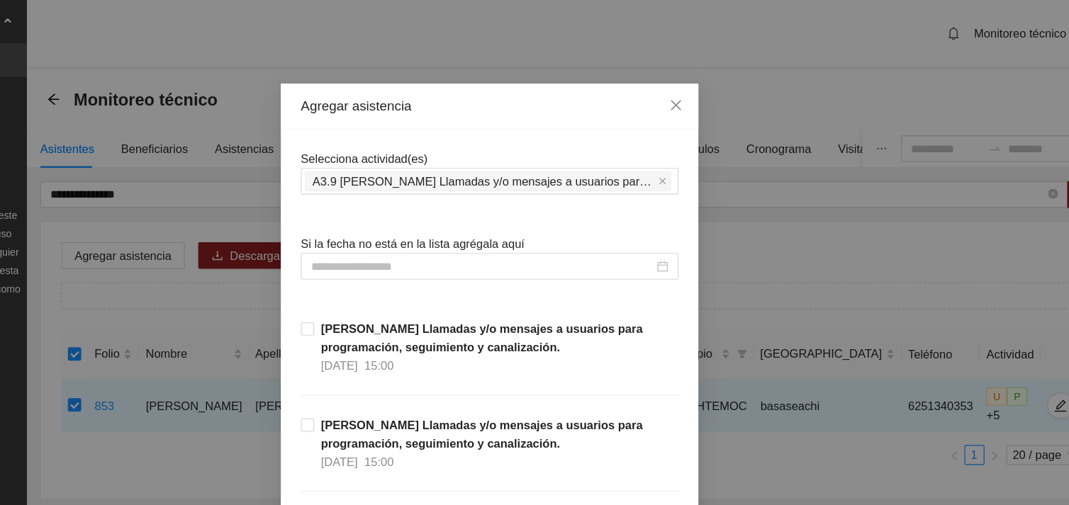
drag, startPoint x: 1025, startPoint y: 13, endPoint x: 1027, endPoint y: 74, distance: 61.0
click at [1027, 74] on div "Agregar asistencia Selecciona actividad(es) A3.9 [PERSON_NAME] Llamadas y/o men…" at bounding box center [534, 252] width 1069 height 505
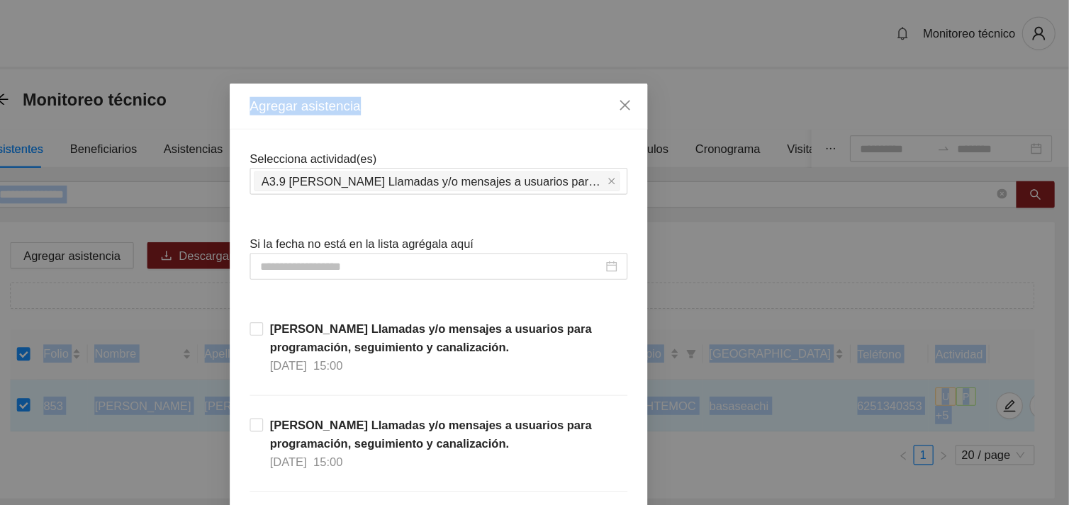
drag, startPoint x: 1025, startPoint y: 86, endPoint x: 1071, endPoint y: 126, distance: 60.8
click at [1057, 126] on html "**********" at bounding box center [534, 252] width 1069 height 505
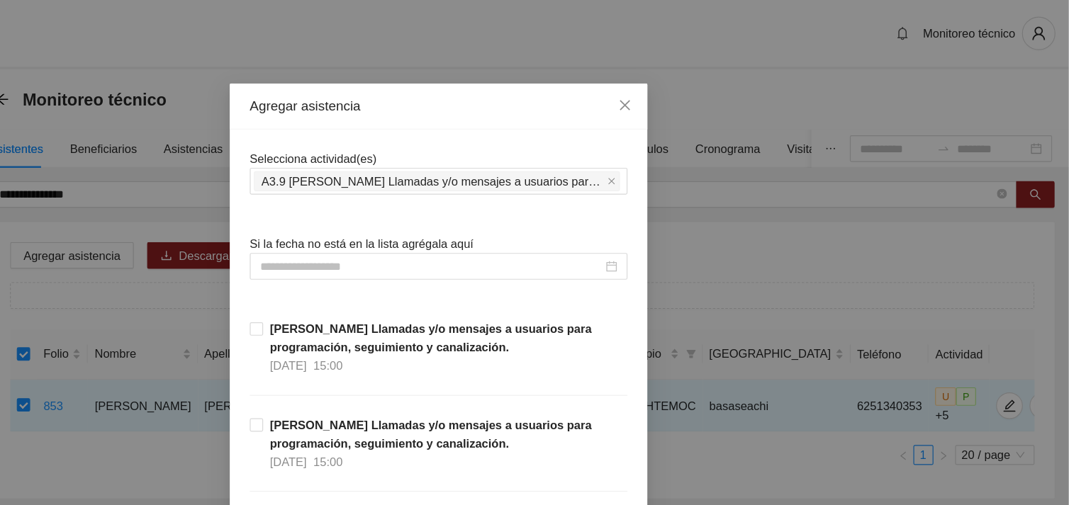
drag, startPoint x: 1071, startPoint y: 126, endPoint x: 1009, endPoint y: 207, distance: 101.7
click at [1009, 207] on div "Agregar asistencia Selecciona actividad(es) A3.9 [PERSON_NAME] Llamadas y/o men…" at bounding box center [534, 252] width 1069 height 505
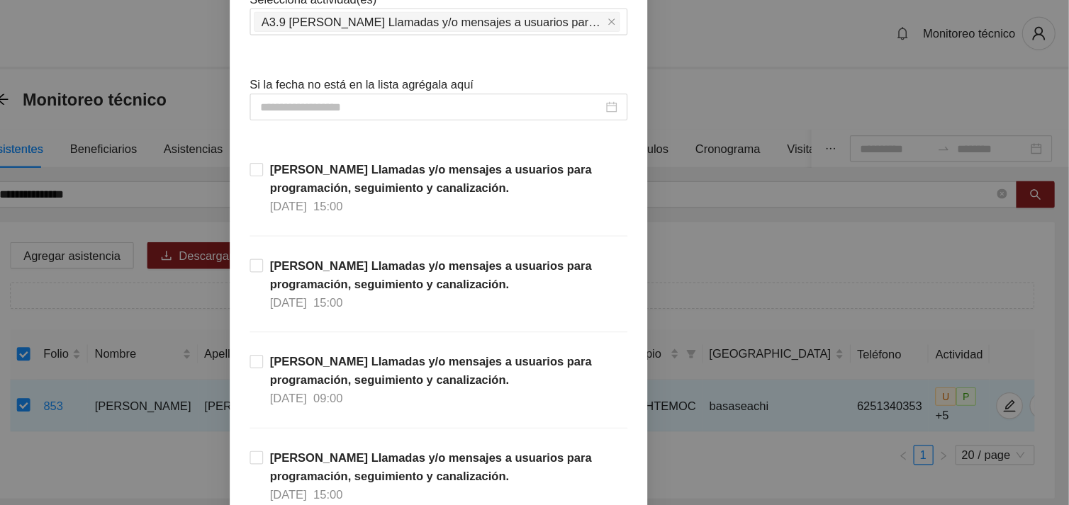
scroll to position [135, 0]
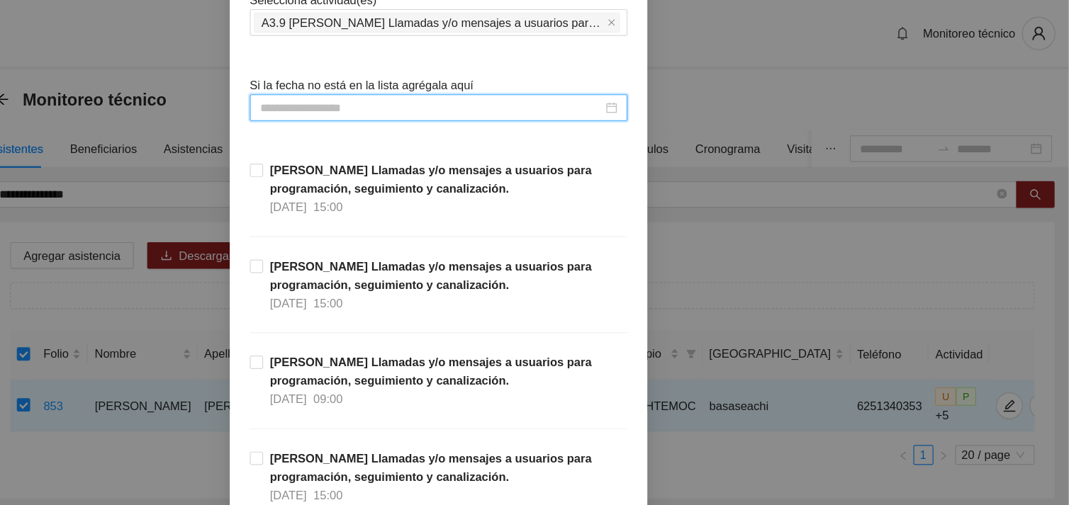
click at [593, 84] on input at bounding box center [528, 92] width 291 height 16
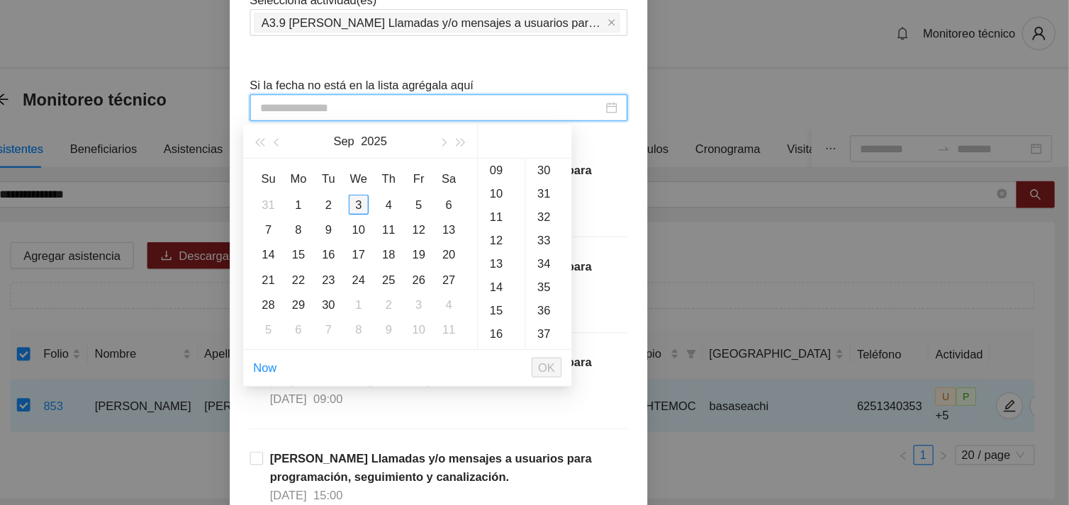
click at [469, 169] on div "3" at bounding box center [466, 173] width 17 height 17
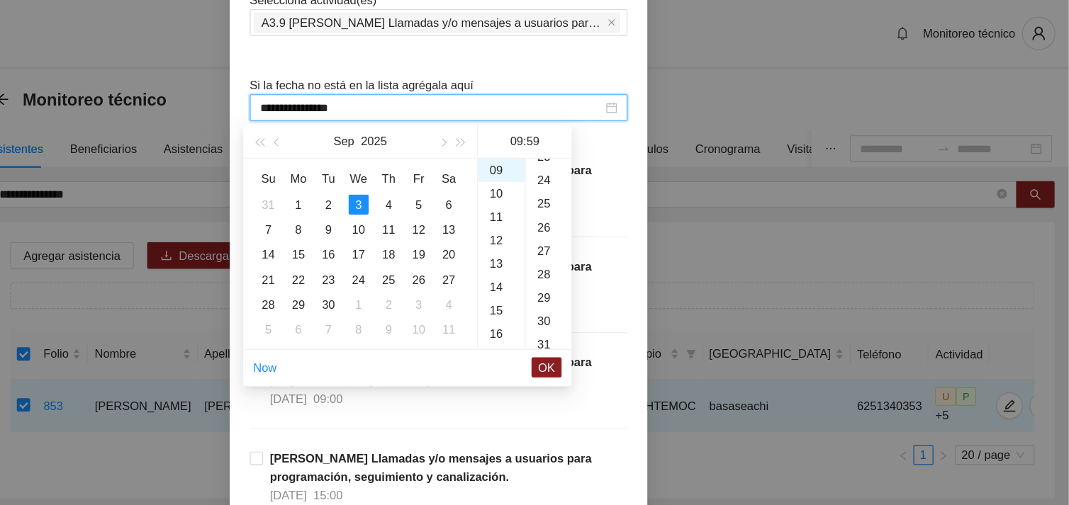
scroll to position [461, 0]
click at [622, 281] on div "30" at bounding box center [627, 279] width 39 height 20
type input "**********"
click at [622, 306] on span "OK" at bounding box center [626, 312] width 14 height 16
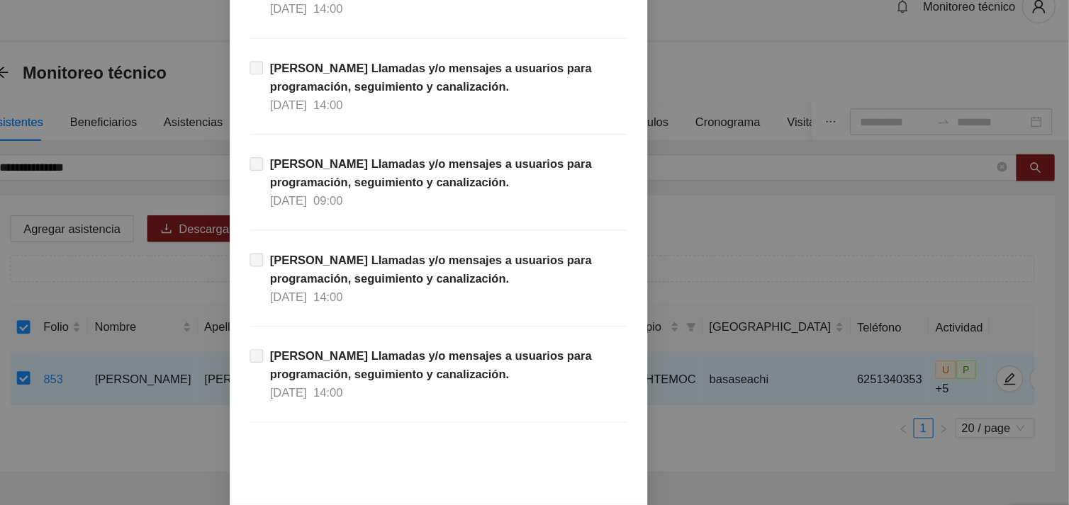
scroll to position [16101, 0]
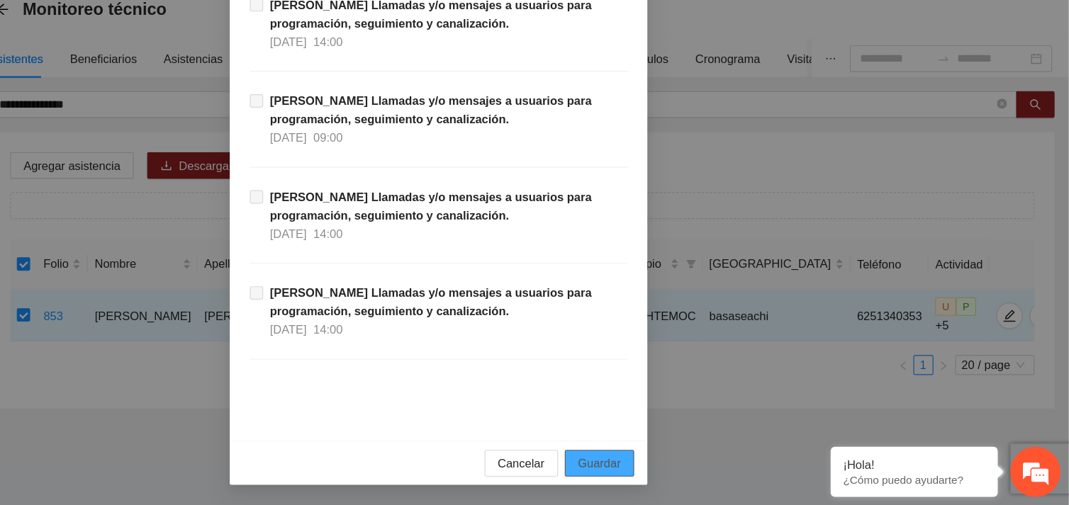
click at [671, 476] on span "Guardar" at bounding box center [671, 470] width 36 height 16
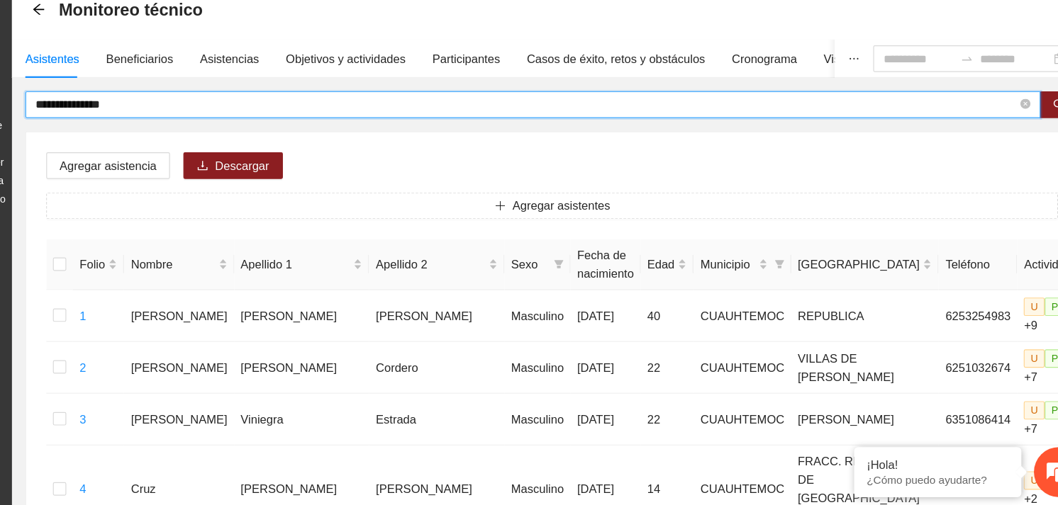
drag, startPoint x: 259, startPoint y: 170, endPoint x: 122, endPoint y: 167, distance: 137.6
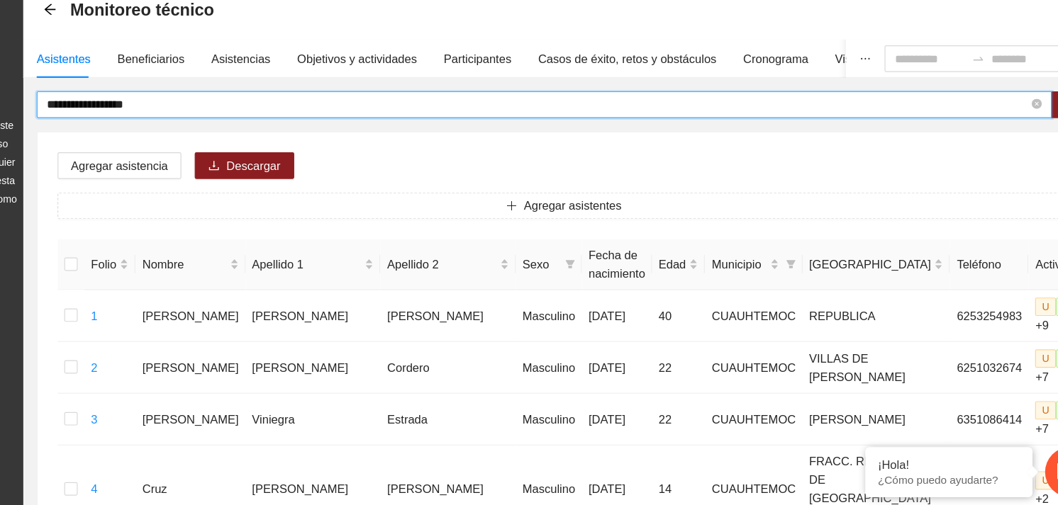
type input "**********"
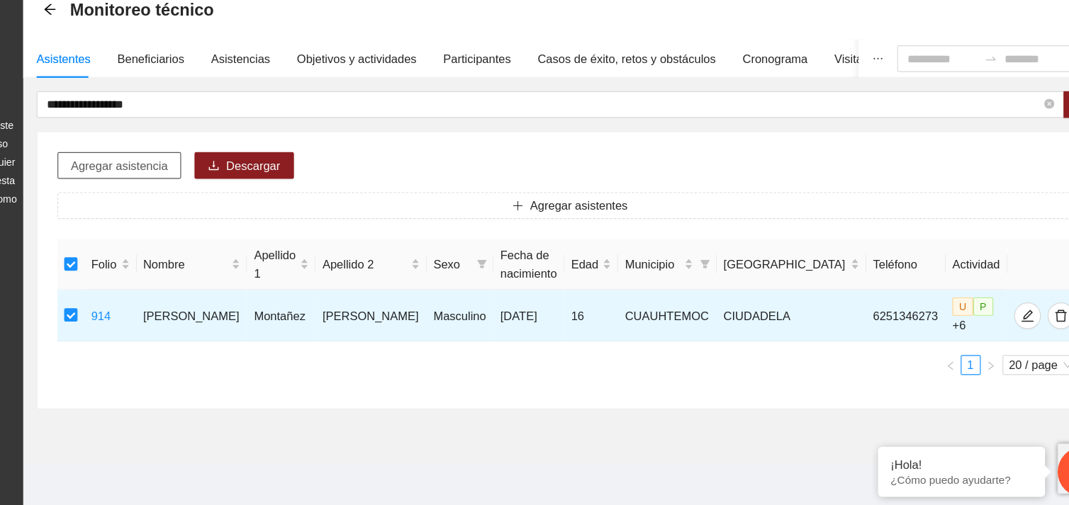
click at [247, 214] on span "Agregar asistencia" at bounding box center [223, 217] width 82 height 16
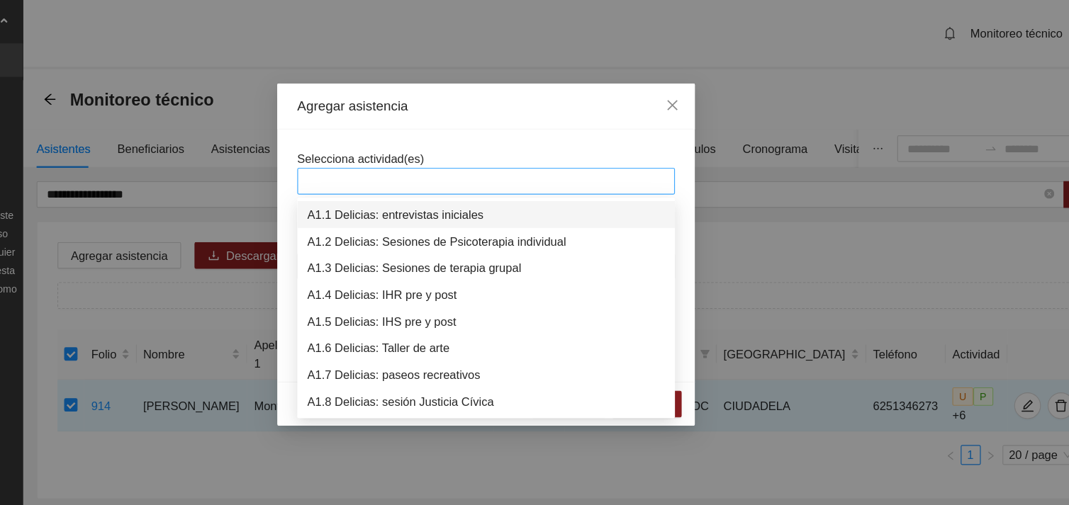
click at [455, 160] on div at bounding box center [534, 153] width 313 height 17
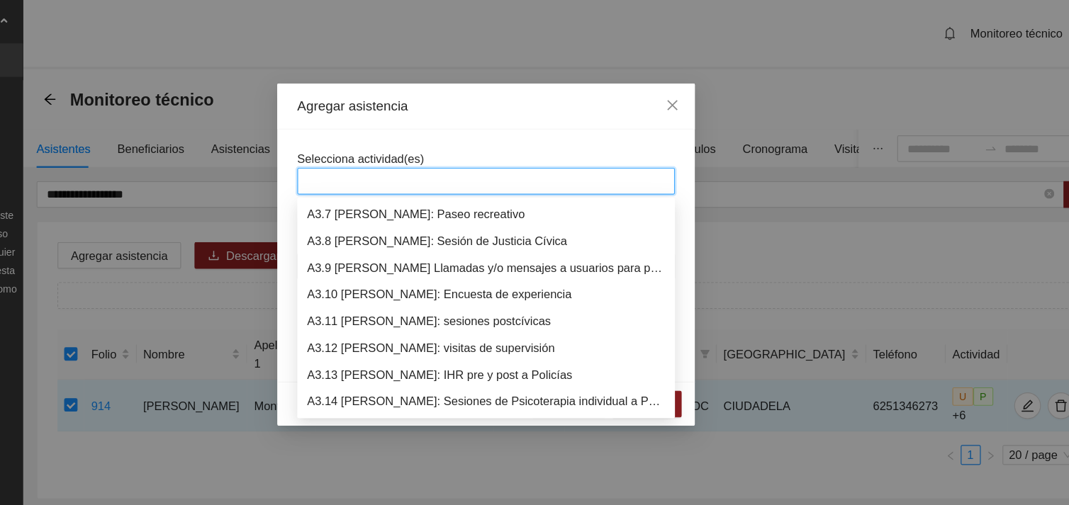
scroll to position [817, 0]
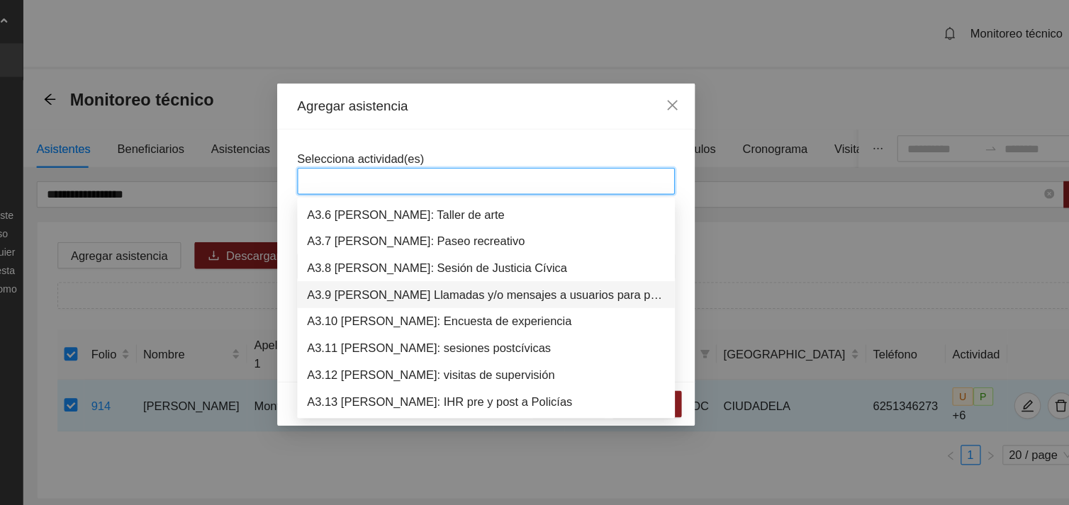
click at [513, 252] on div "A3.9 [PERSON_NAME] Llamadas y/o mensajes a usuarios para programación, seguimie…" at bounding box center [534, 250] width 303 height 16
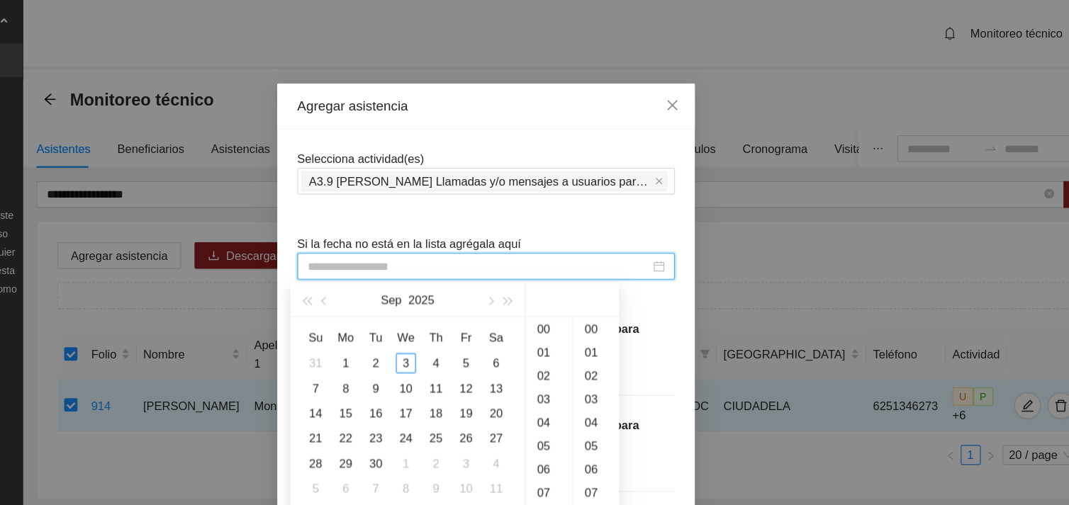
click at [442, 223] on input at bounding box center [528, 226] width 291 height 16
click at [465, 304] on div "3" at bounding box center [466, 308] width 17 height 17
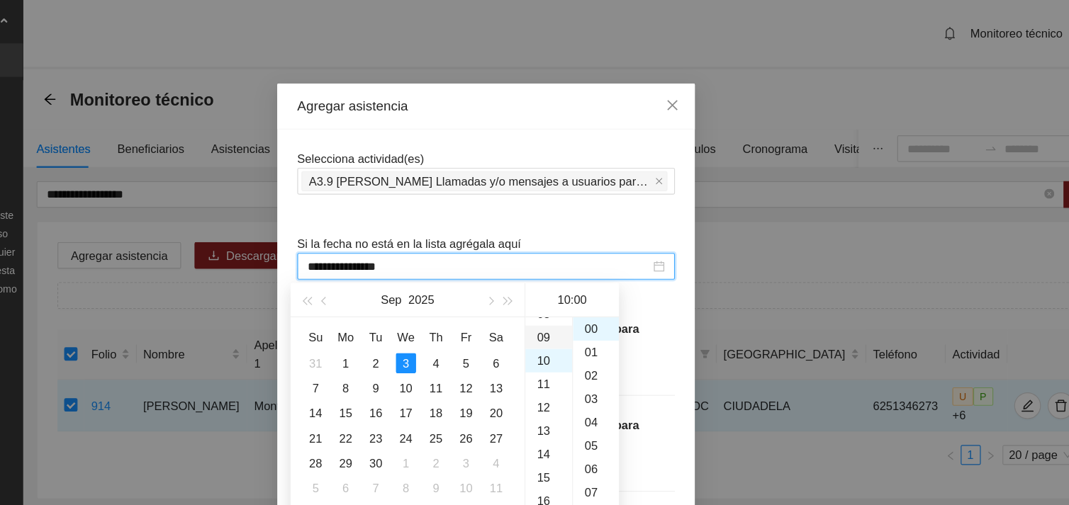
click at [586, 289] on div "09" at bounding box center [588, 286] width 40 height 20
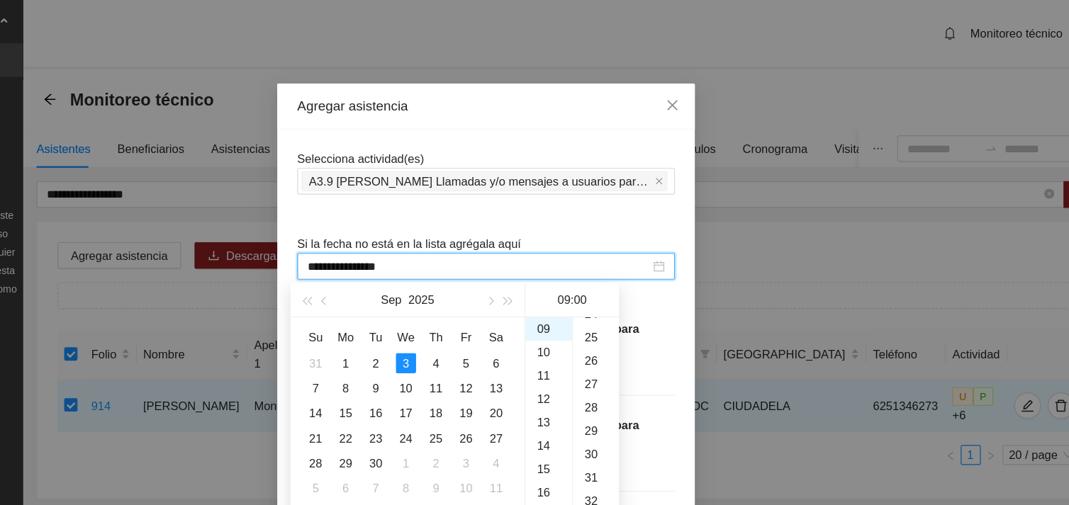
scroll to position [482, 0]
click at [616, 316] on div "26" at bounding box center [627, 313] width 39 height 20
type input "**********"
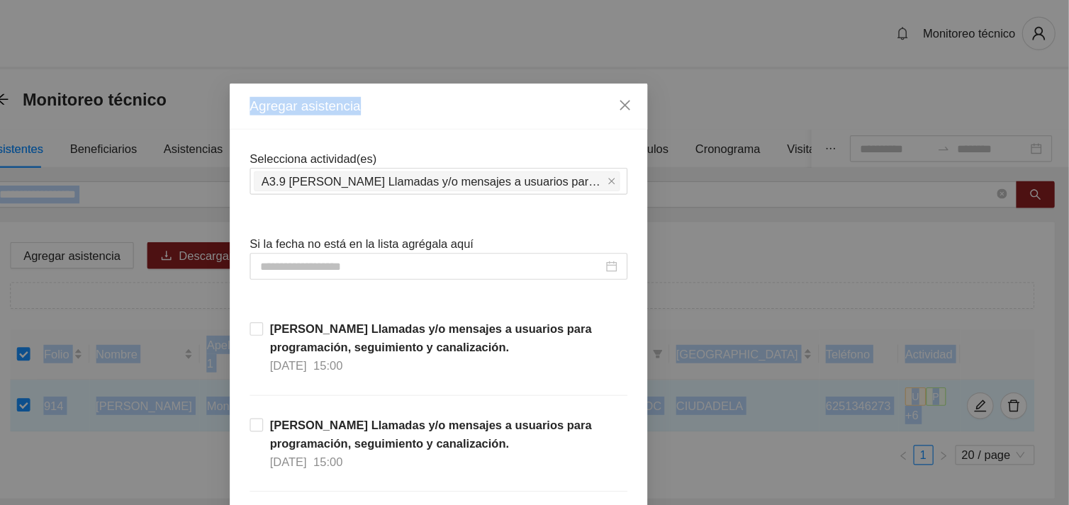
drag, startPoint x: 1028, startPoint y: 104, endPoint x: 1070, endPoint y: 135, distance: 53.2
click at [1057, 135] on html "**********" at bounding box center [534, 252] width 1069 height 505
drag, startPoint x: 1070, startPoint y: 135, endPoint x: 919, endPoint y: 86, distance: 158.9
click at [919, 86] on div "Agregar asistencia Selecciona actividad(es) A3.9 [PERSON_NAME] Llamadas y/o men…" at bounding box center [534, 252] width 1069 height 505
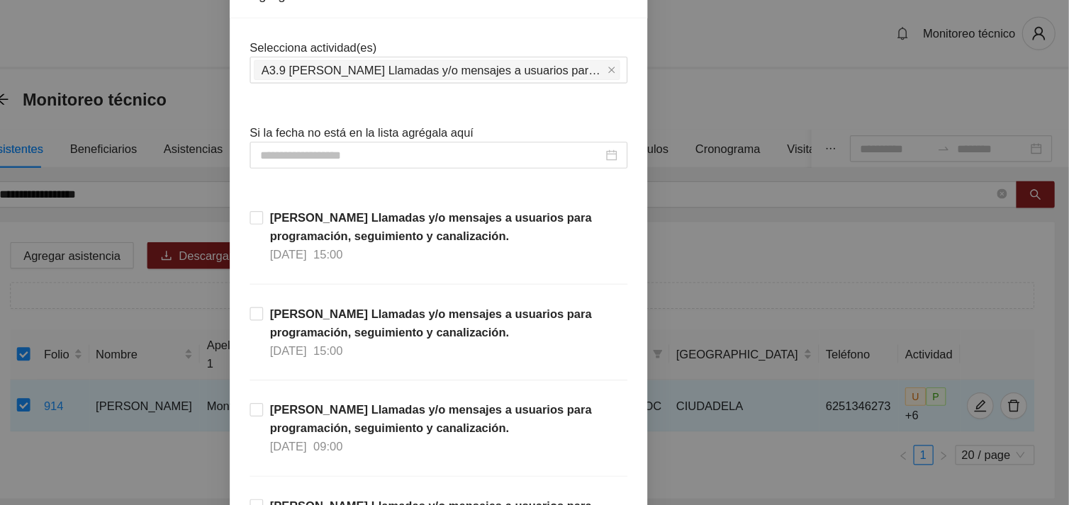
scroll to position [118, 0]
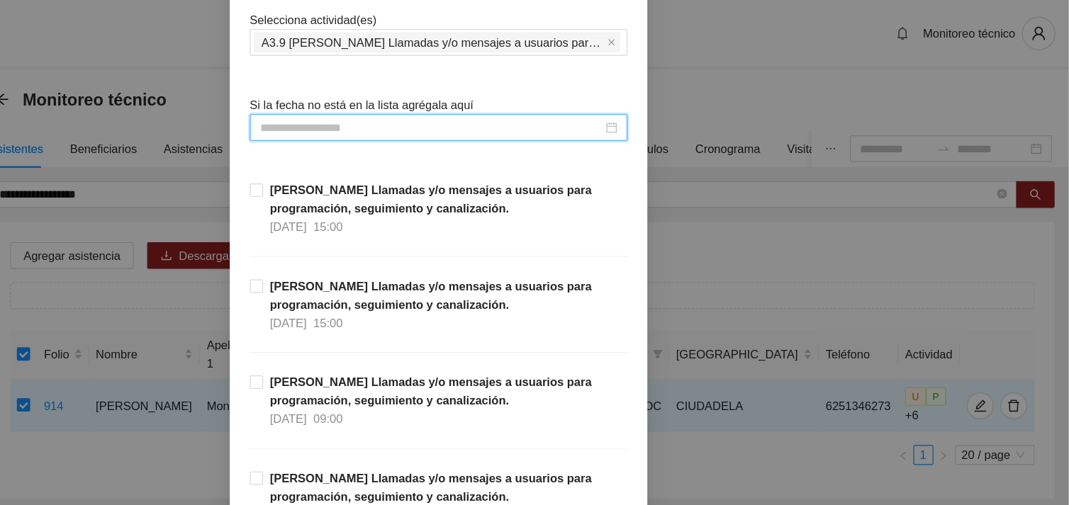
click at [471, 104] on input at bounding box center [528, 109] width 291 height 16
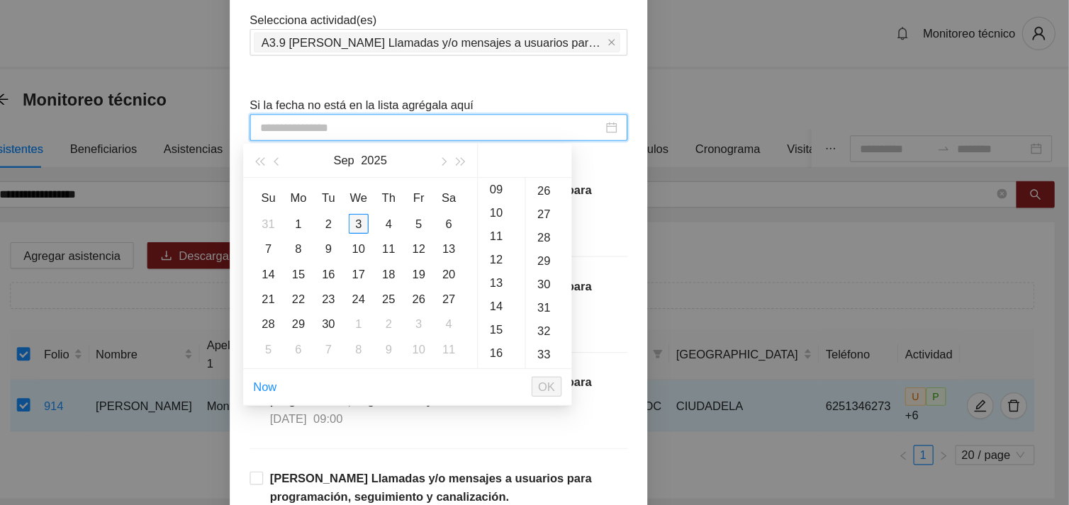
click at [466, 192] on div "3" at bounding box center [466, 189] width 17 height 17
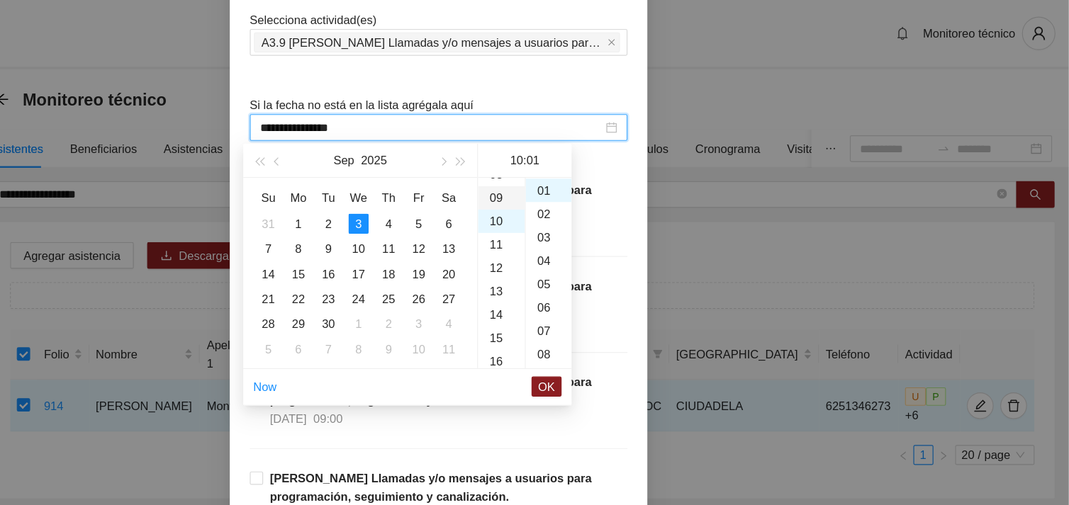
click at [582, 171] on div "09" at bounding box center [588, 168] width 40 height 20
click at [624, 287] on div "26" at bounding box center [627, 284] width 39 height 20
type input "**********"
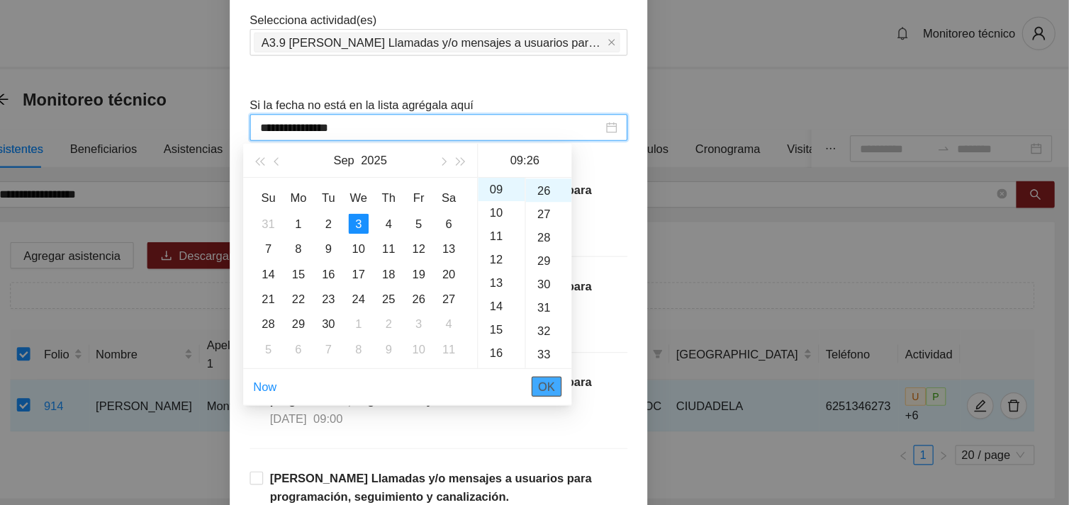
click at [622, 329] on span "OK" at bounding box center [626, 328] width 14 height 16
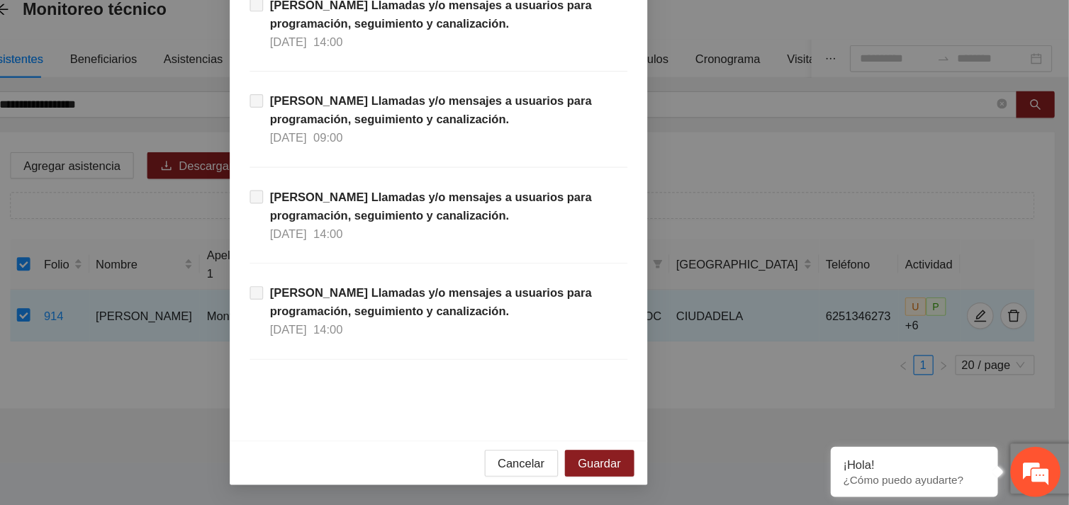
scroll to position [0, 0]
click at [671, 471] on span "Guardar" at bounding box center [671, 470] width 36 height 16
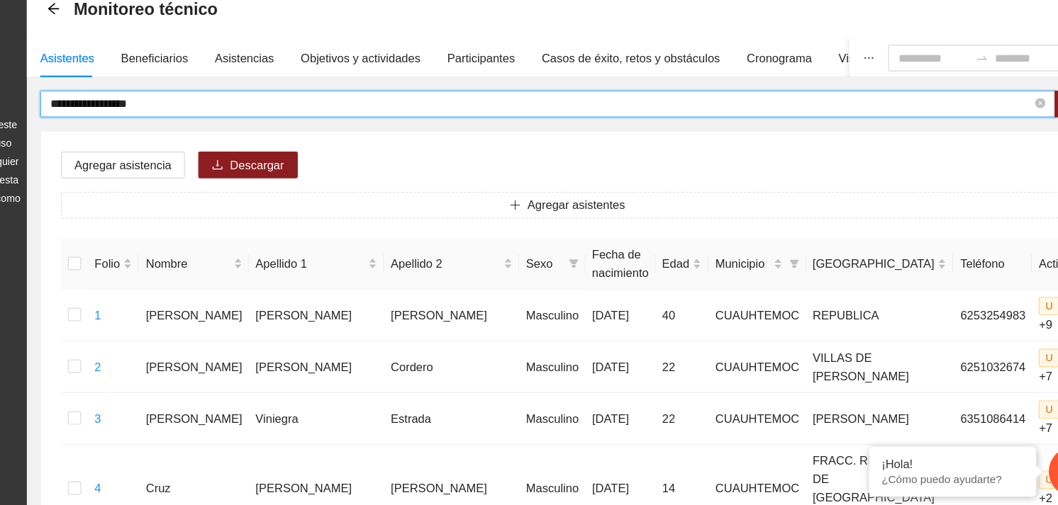
drag, startPoint x: 267, startPoint y: 162, endPoint x: 157, endPoint y: 169, distance: 110.1
type input "**********"
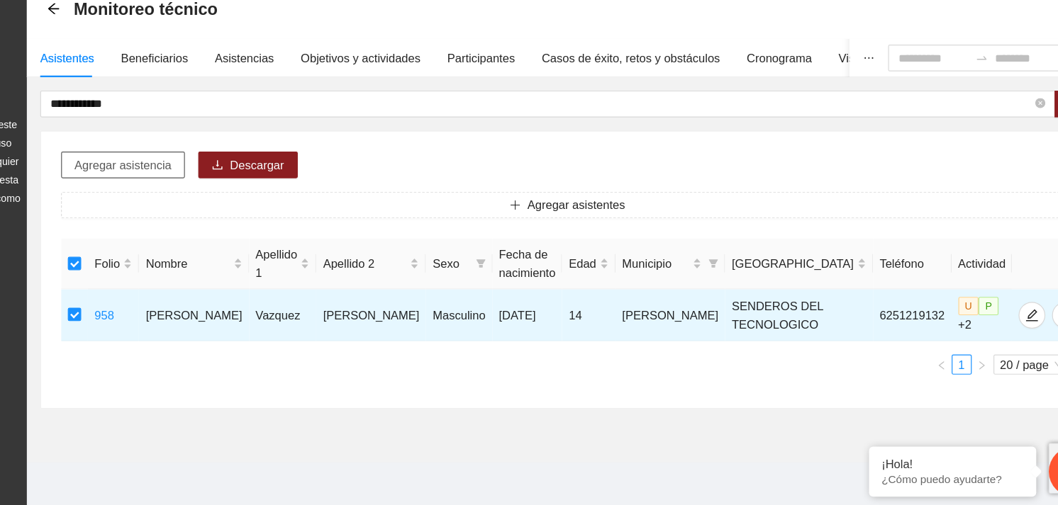
click at [260, 220] on span "Agregar asistencia" at bounding box center [223, 217] width 82 height 16
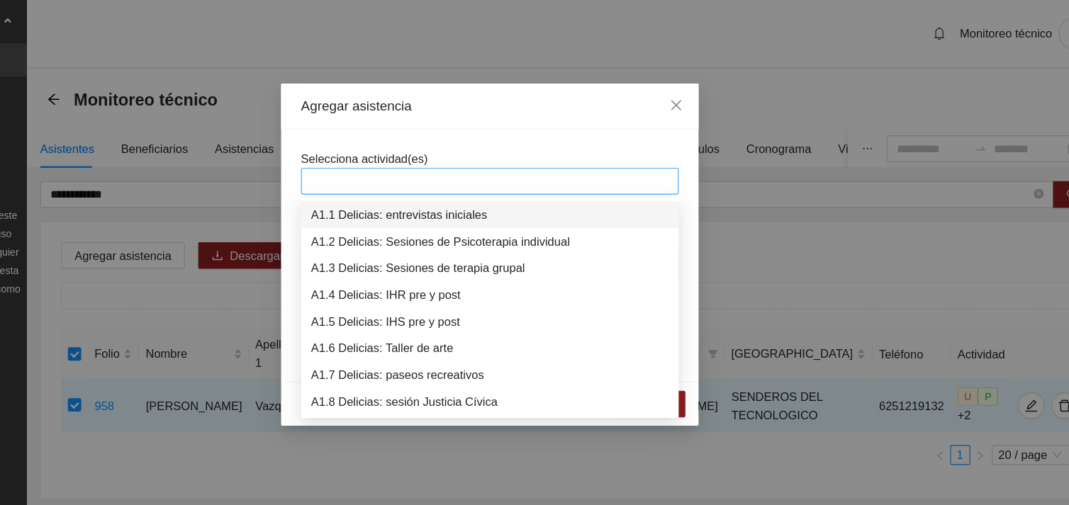
click at [444, 160] on div at bounding box center [534, 153] width 313 height 17
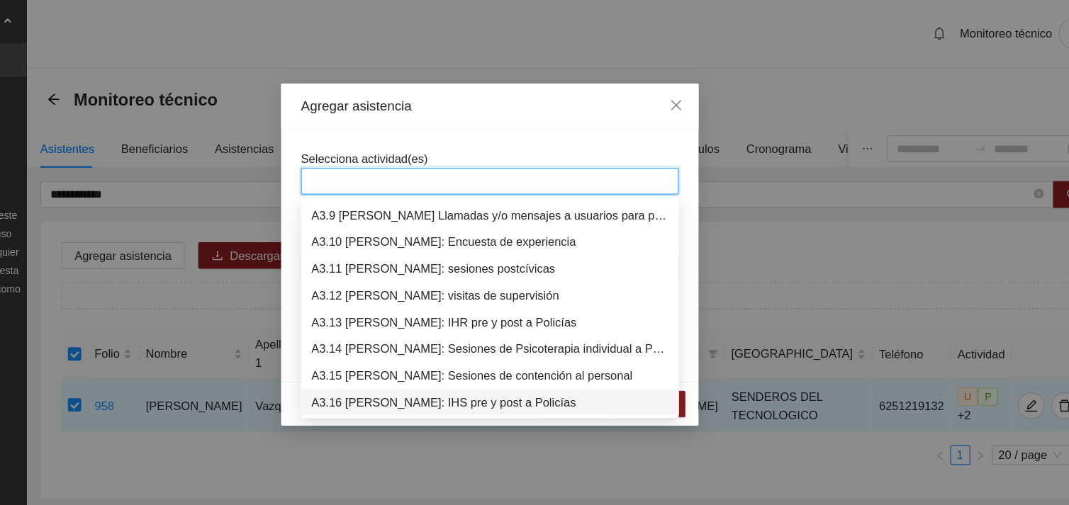
scroll to position [884, 0]
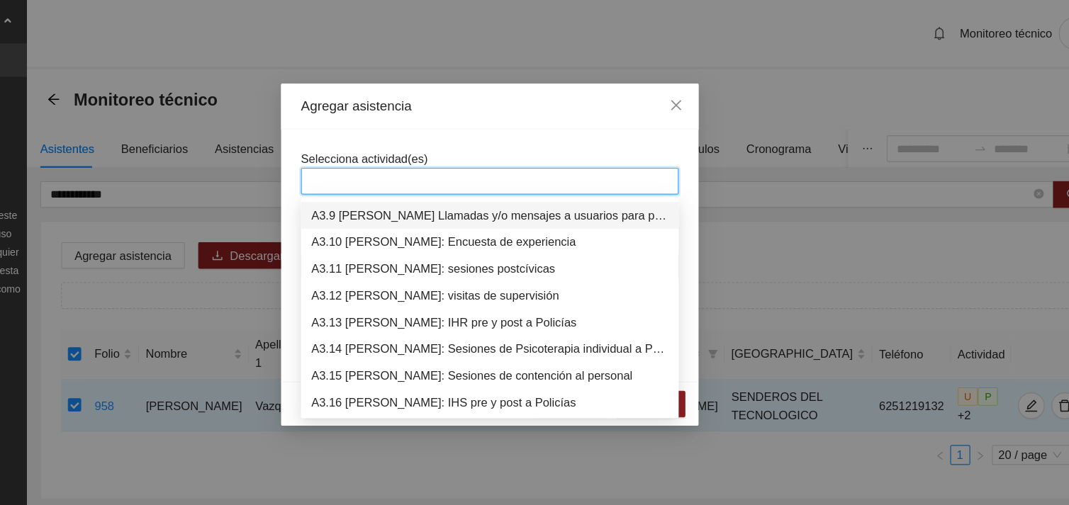
click at [469, 178] on div "A3.9 [PERSON_NAME] Llamadas y/o mensajes a usuarios para programación, seguimie…" at bounding box center [534, 183] width 303 height 16
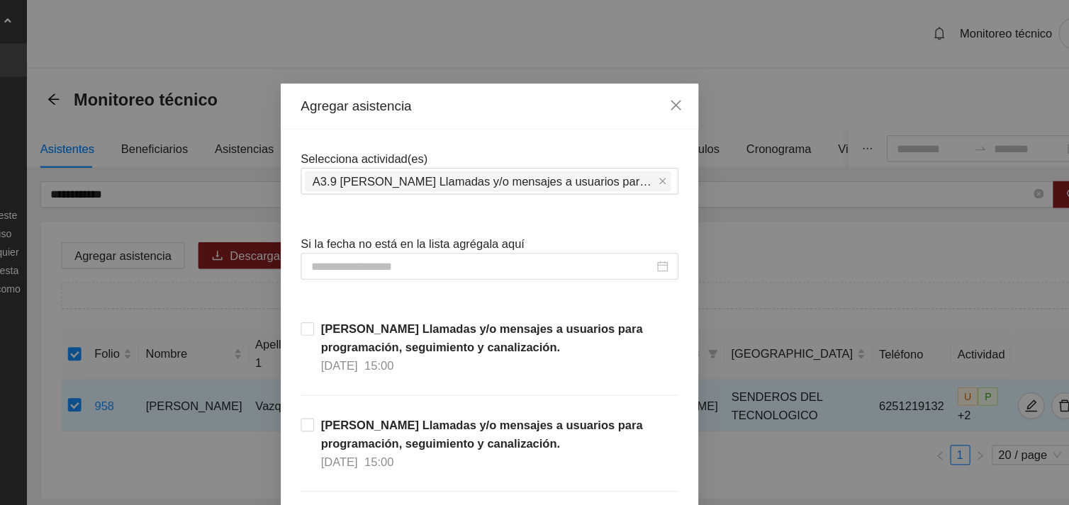
drag, startPoint x: 549, startPoint y: 124, endPoint x: 691, endPoint y: 174, distance: 150.2
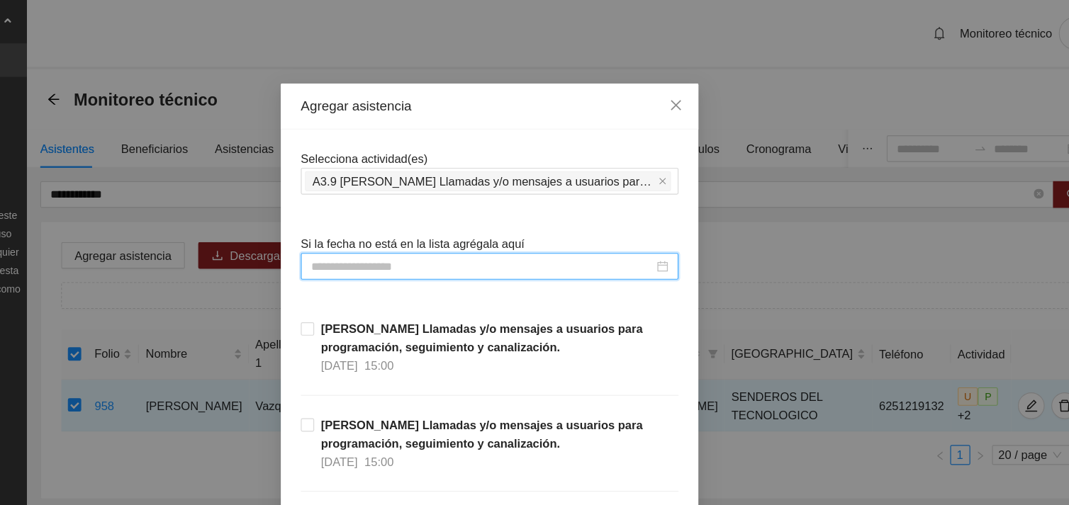
click at [549, 224] on input at bounding box center [528, 226] width 291 height 16
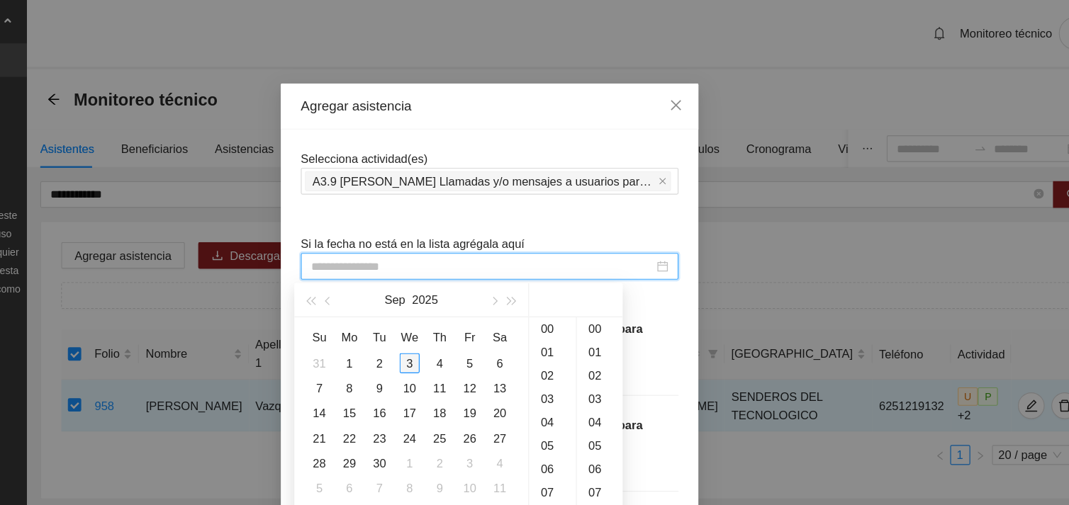
click at [464, 311] on div "3" at bounding box center [466, 308] width 17 height 17
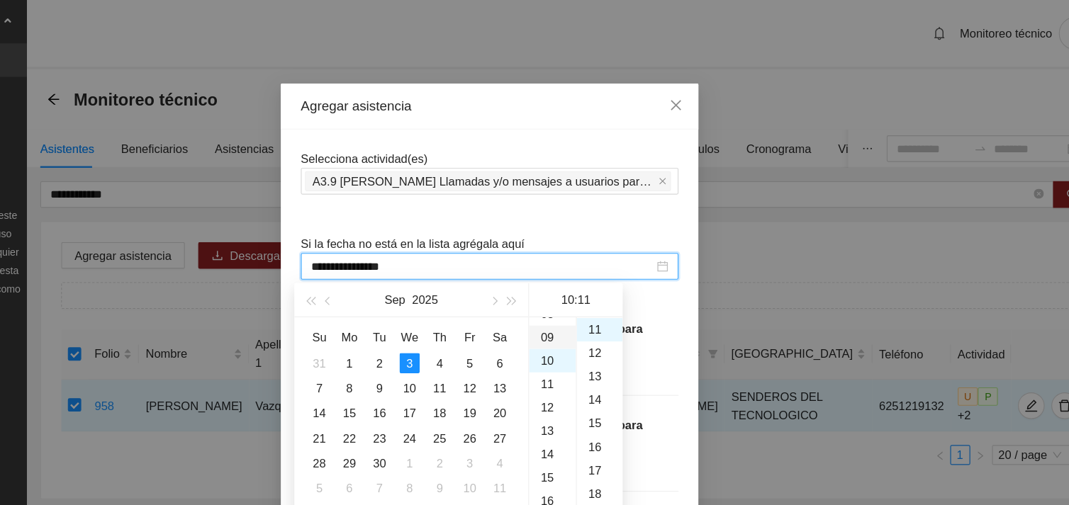
click at [584, 288] on div "09" at bounding box center [588, 286] width 40 height 20
click at [621, 304] on div "31" at bounding box center [627, 308] width 39 height 20
type input "**********"
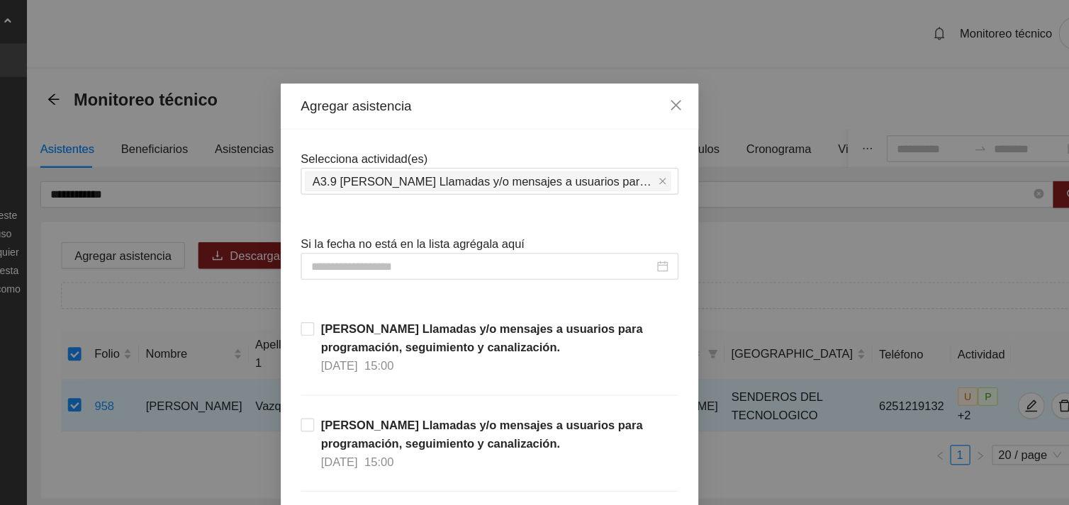
drag, startPoint x: 1025, startPoint y: 75, endPoint x: 1025, endPoint y: 97, distance: 22.0
click at [1027, 97] on div "Agregar asistencia Selecciona actividad(es) A3.9 [PERSON_NAME] Llamadas y/o men…" at bounding box center [534, 252] width 1069 height 505
drag, startPoint x: 1025, startPoint y: 97, endPoint x: 1025, endPoint y: 108, distance: 10.6
click at [1027, 108] on div "Agregar asistencia Selecciona actividad(es) A3.9 [PERSON_NAME] Llamadas y/o men…" at bounding box center [534, 252] width 1069 height 505
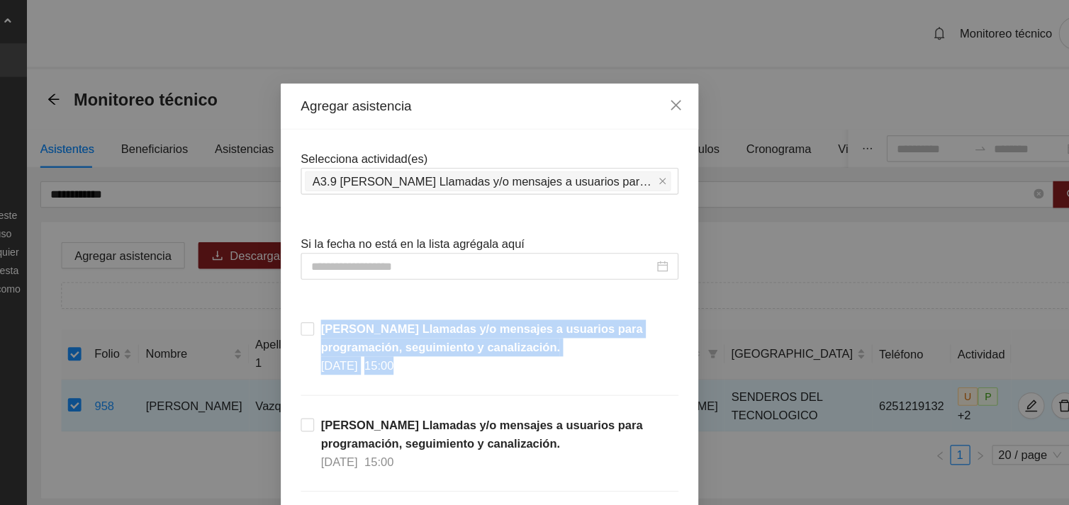
drag, startPoint x: 1025, startPoint y: 240, endPoint x: 990, endPoint y: 354, distance: 118.8
click at [990, 354] on div "Agregar asistencia Selecciona actividad(es) A3.9 [PERSON_NAME] Llamadas y/o men…" at bounding box center [534, 252] width 1069 height 505
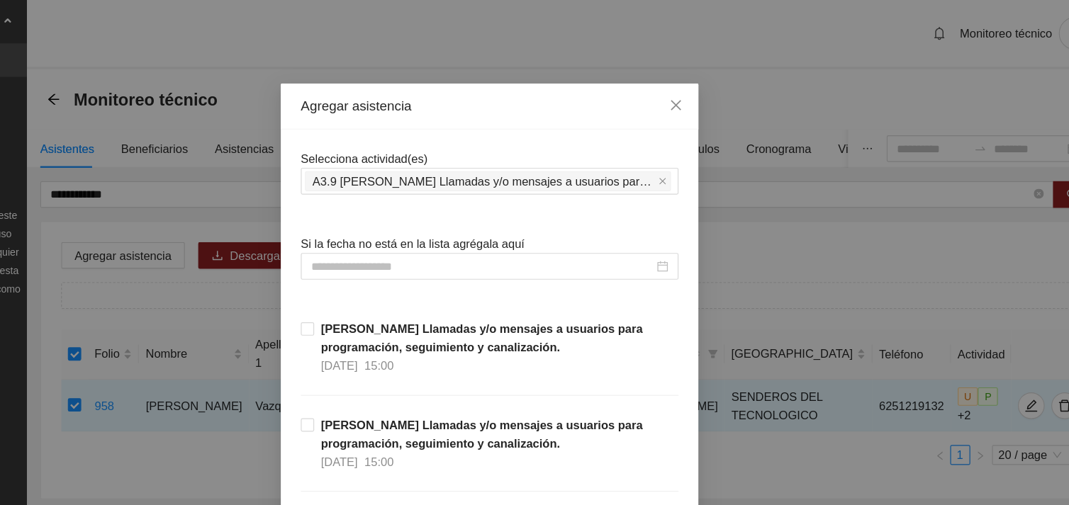
drag, startPoint x: 759, startPoint y: 427, endPoint x: 875, endPoint y: 423, distance: 115.7
click at [875, 423] on div "Agregar asistencia Selecciona actividad(es) A3.9 [PERSON_NAME] Llamadas y/o men…" at bounding box center [534, 252] width 1069 height 505
click at [1027, 276] on div "Agregar asistencia Selecciona actividad(es) A3.9 [PERSON_NAME] Llamadas y/o men…" at bounding box center [534, 252] width 1069 height 505
drag, startPoint x: 1025, startPoint y: 276, endPoint x: 1027, endPoint y: 230, distance: 46.8
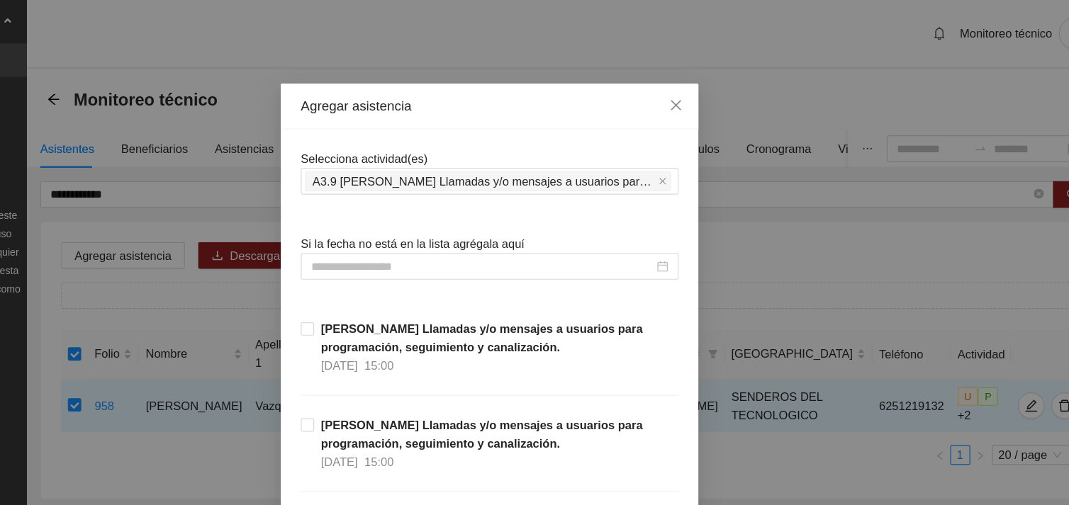
click at [1027, 230] on div "Agregar asistencia Selecciona actividad(es) A3.9 [PERSON_NAME] Llamadas y/o men…" at bounding box center [534, 252] width 1069 height 505
click at [984, 210] on div "Agregar asistencia Selecciona actividad(es) A3.9 [PERSON_NAME] Llamadas y/o men…" at bounding box center [534, 252] width 1069 height 505
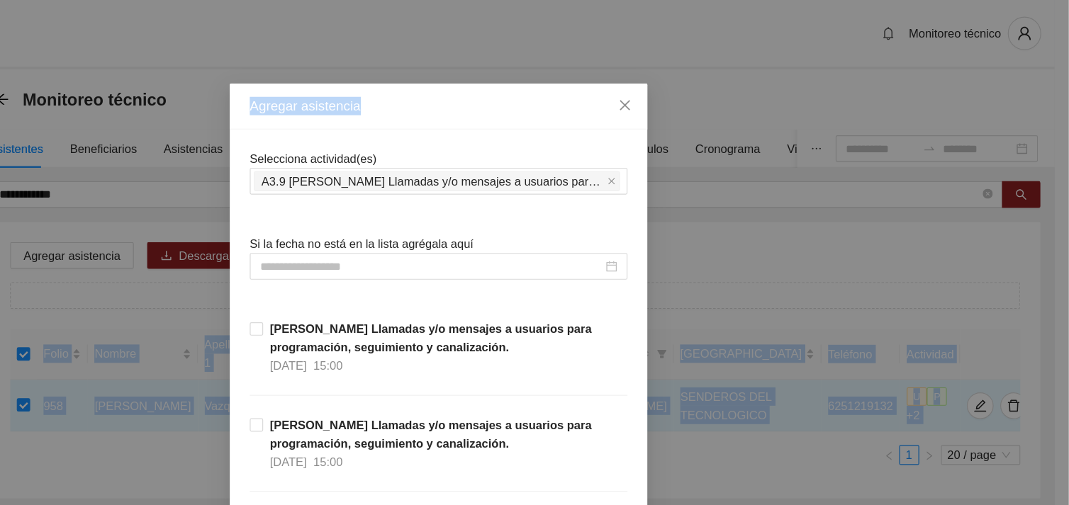
drag, startPoint x: 1025, startPoint y: 76, endPoint x: 1071, endPoint y: 180, distance: 113.9
click at [1057, 180] on html "**********" at bounding box center [534, 252] width 1069 height 505
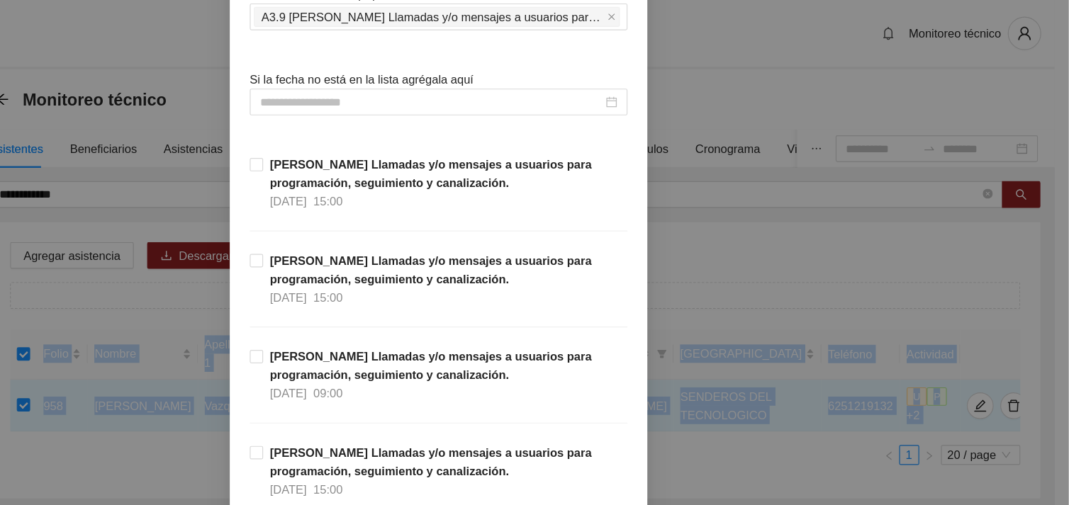
scroll to position [133, 0]
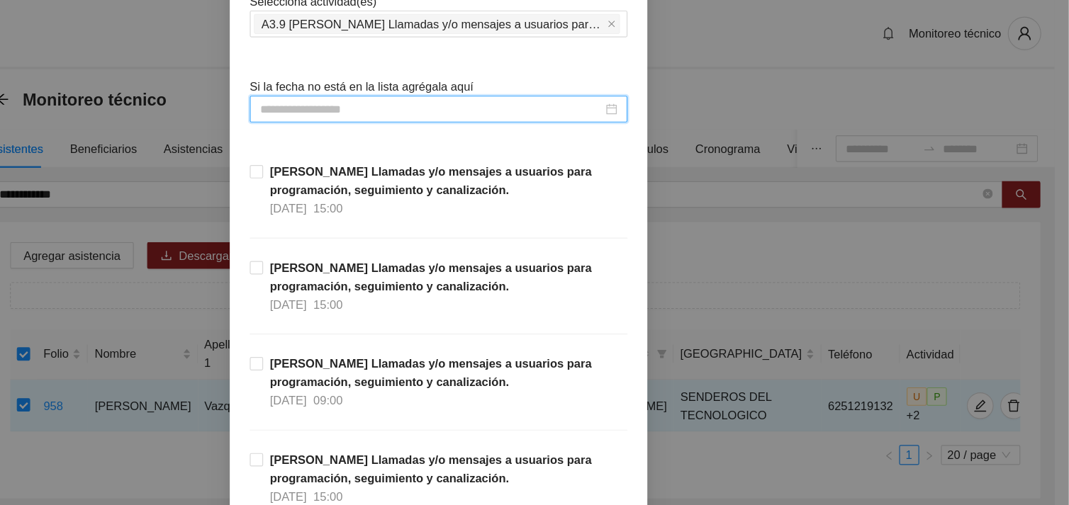
click at [622, 85] on input at bounding box center [528, 93] width 291 height 16
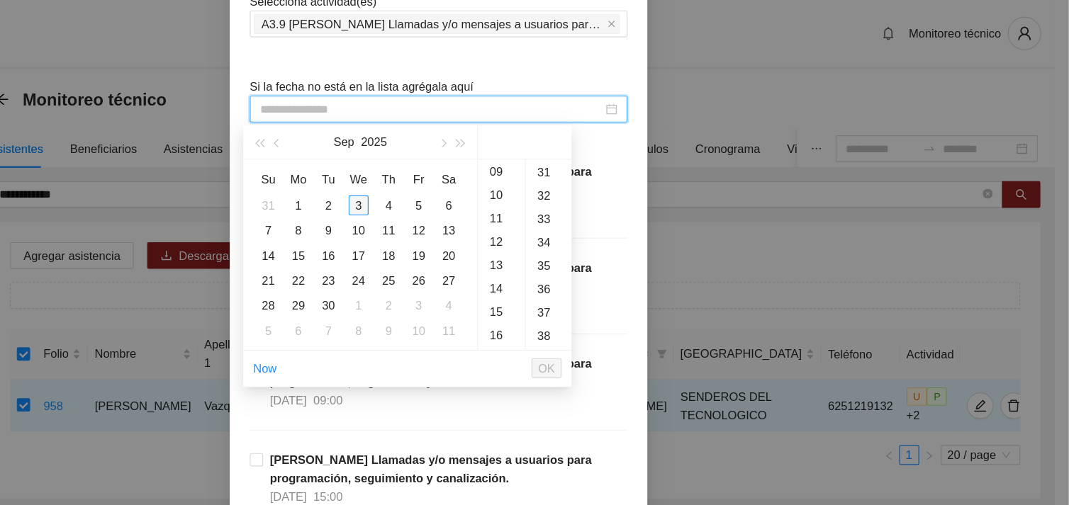
click at [463, 178] on div "3" at bounding box center [466, 174] width 17 height 17
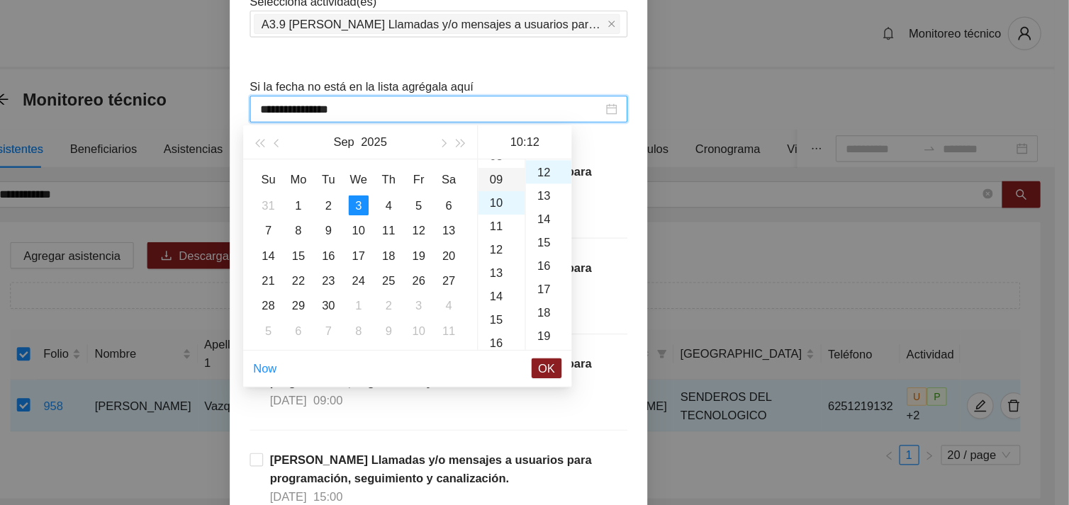
click at [586, 154] on div "09" at bounding box center [588, 152] width 40 height 20
click at [623, 283] on div "31" at bounding box center [627, 283] width 39 height 20
type input "**********"
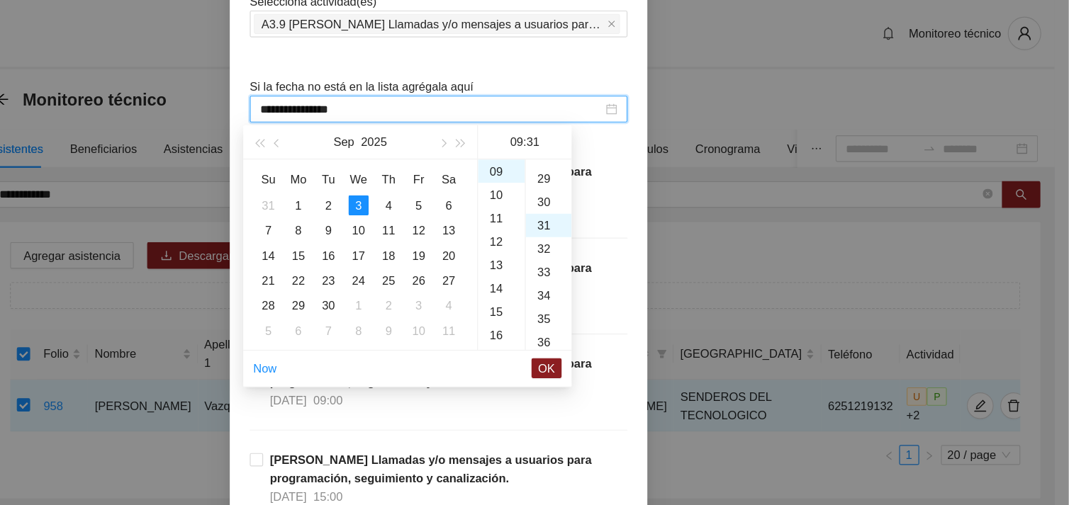
scroll to position [615, 0]
click at [622, 311] on span "OK" at bounding box center [626, 313] width 14 height 16
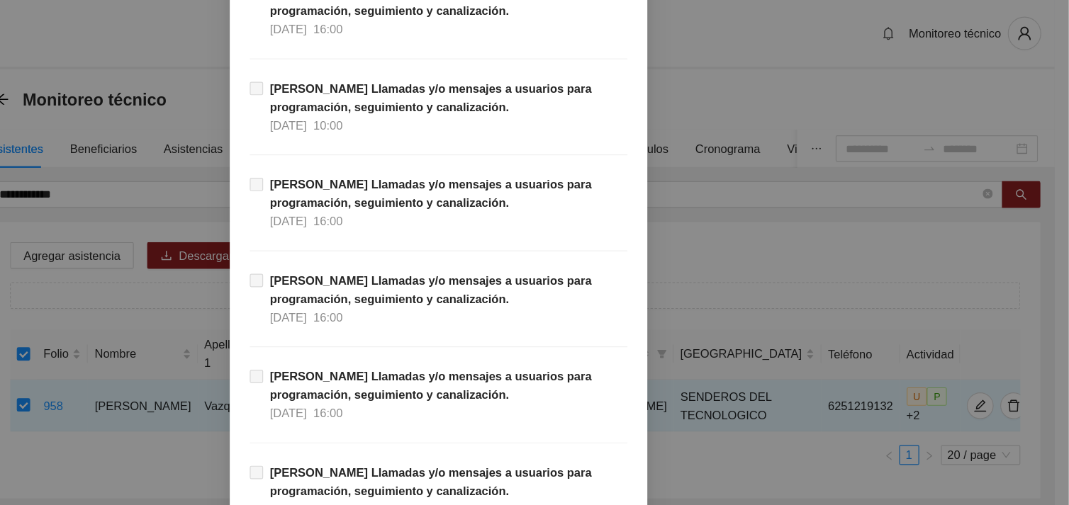
scroll to position [14494, 0]
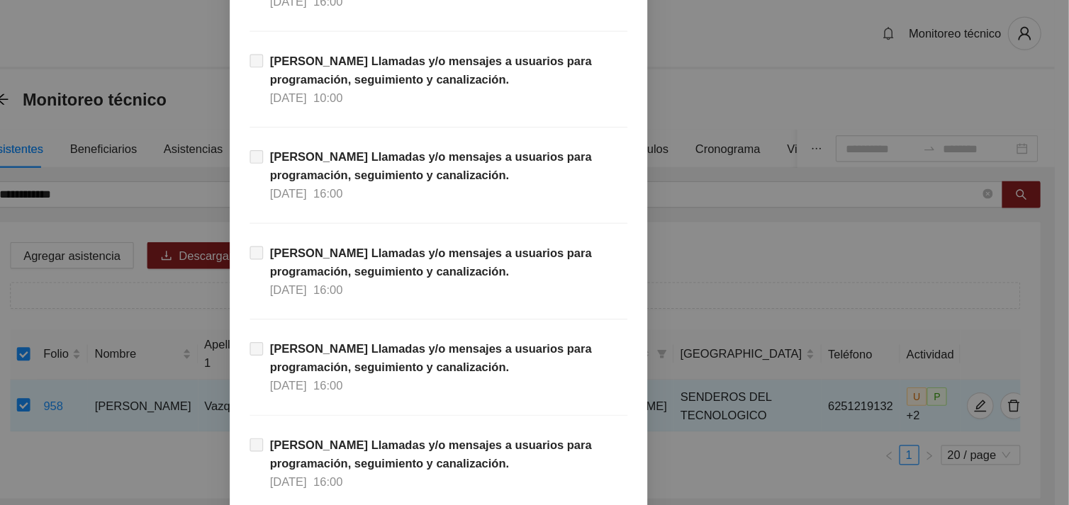
click at [651, 358] on div "[PERSON_NAME] Llamadas y/o mensajes a usuarios para programación, seguimiento y…" at bounding box center [534, 330] width 320 height 82
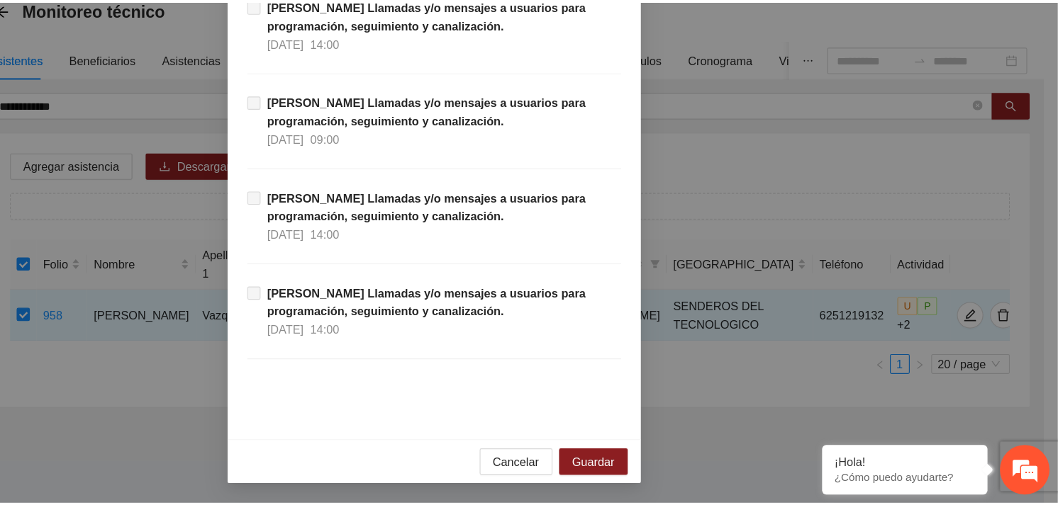
scroll to position [0, 0]
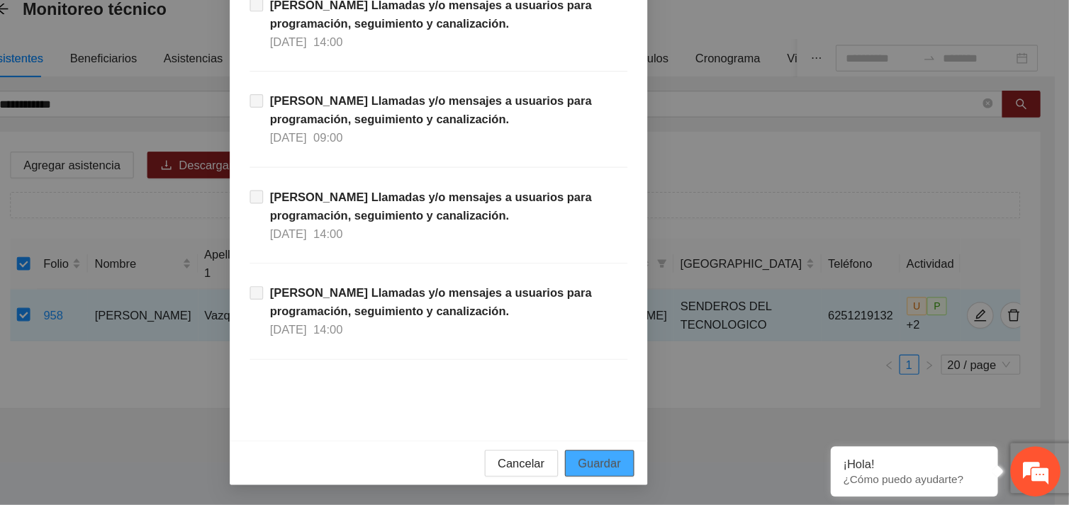
click at [664, 466] on span "Guardar" at bounding box center [671, 470] width 36 height 16
